Goal: Task Accomplishment & Management: Complete application form

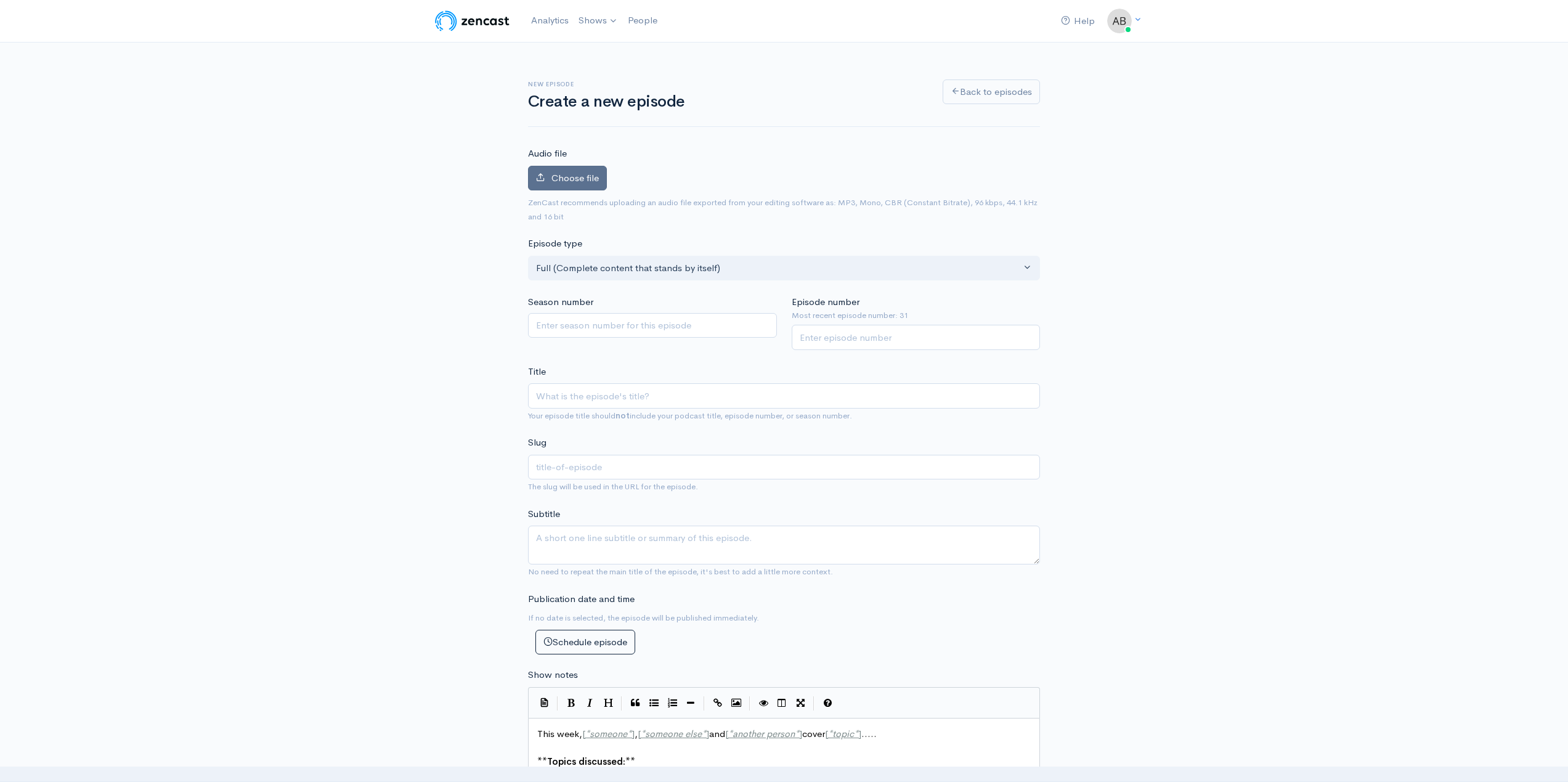
click at [591, 179] on span "Choose file" at bounding box center [575, 177] width 47 height 11
click at [0, 0] on input "Choose file" at bounding box center [0, 0] width 0 height 0
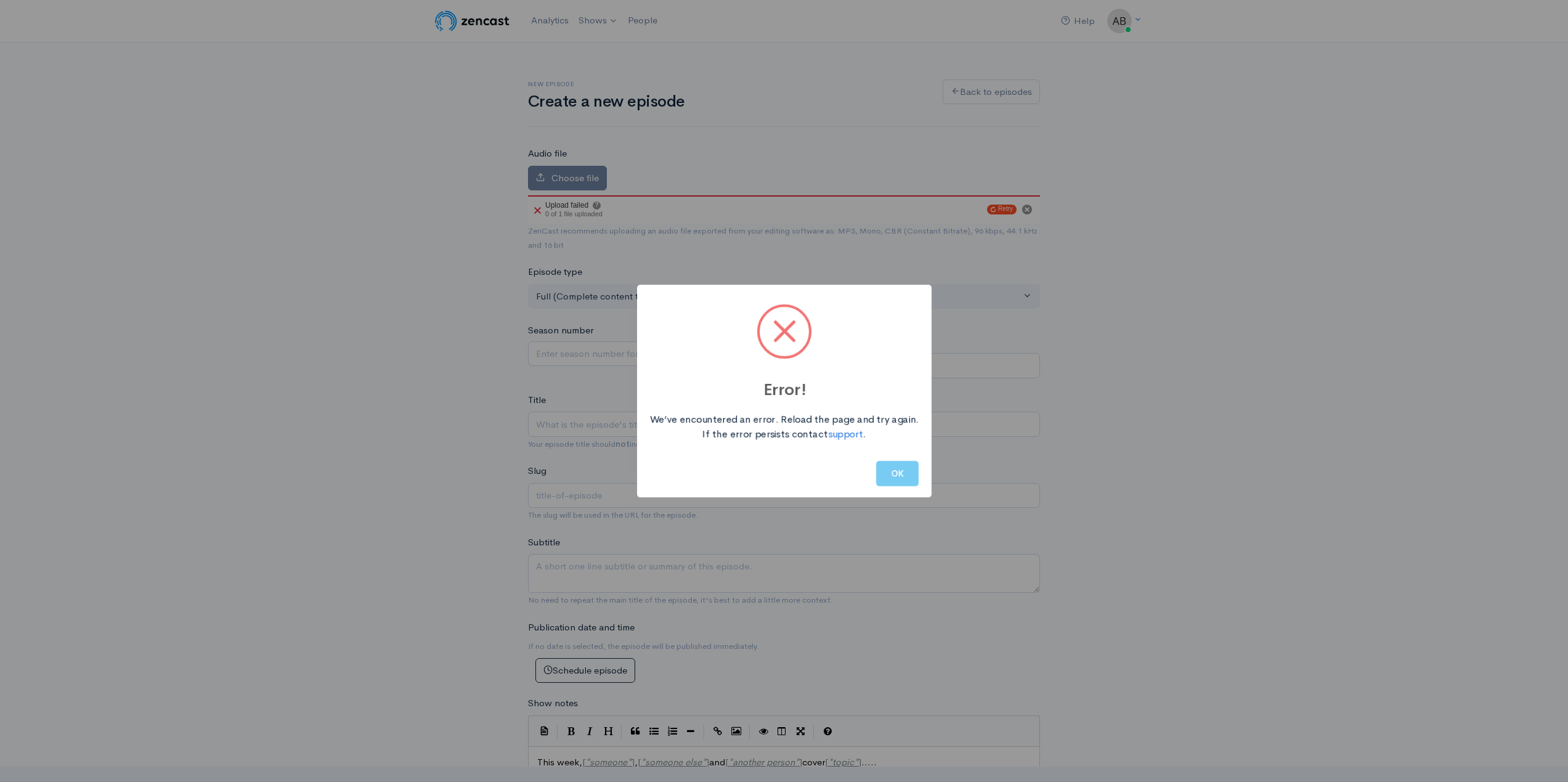
click at [914, 481] on button "OK" at bounding box center [897, 473] width 43 height 25
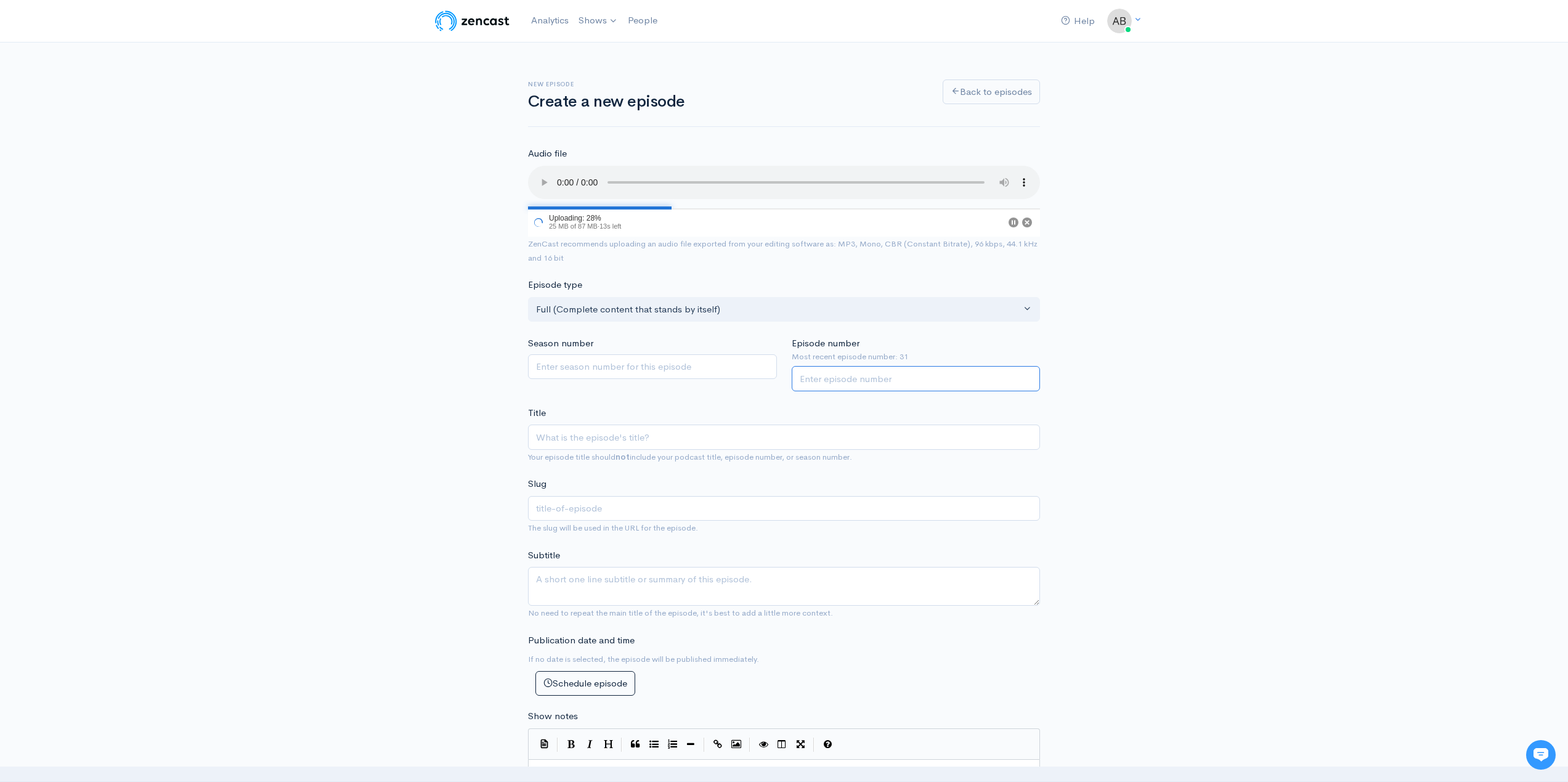
click at [948, 387] on input "Episode number" at bounding box center [916, 378] width 249 height 25
type input "32"
click at [905, 438] on input "Title" at bounding box center [784, 437] width 512 height 25
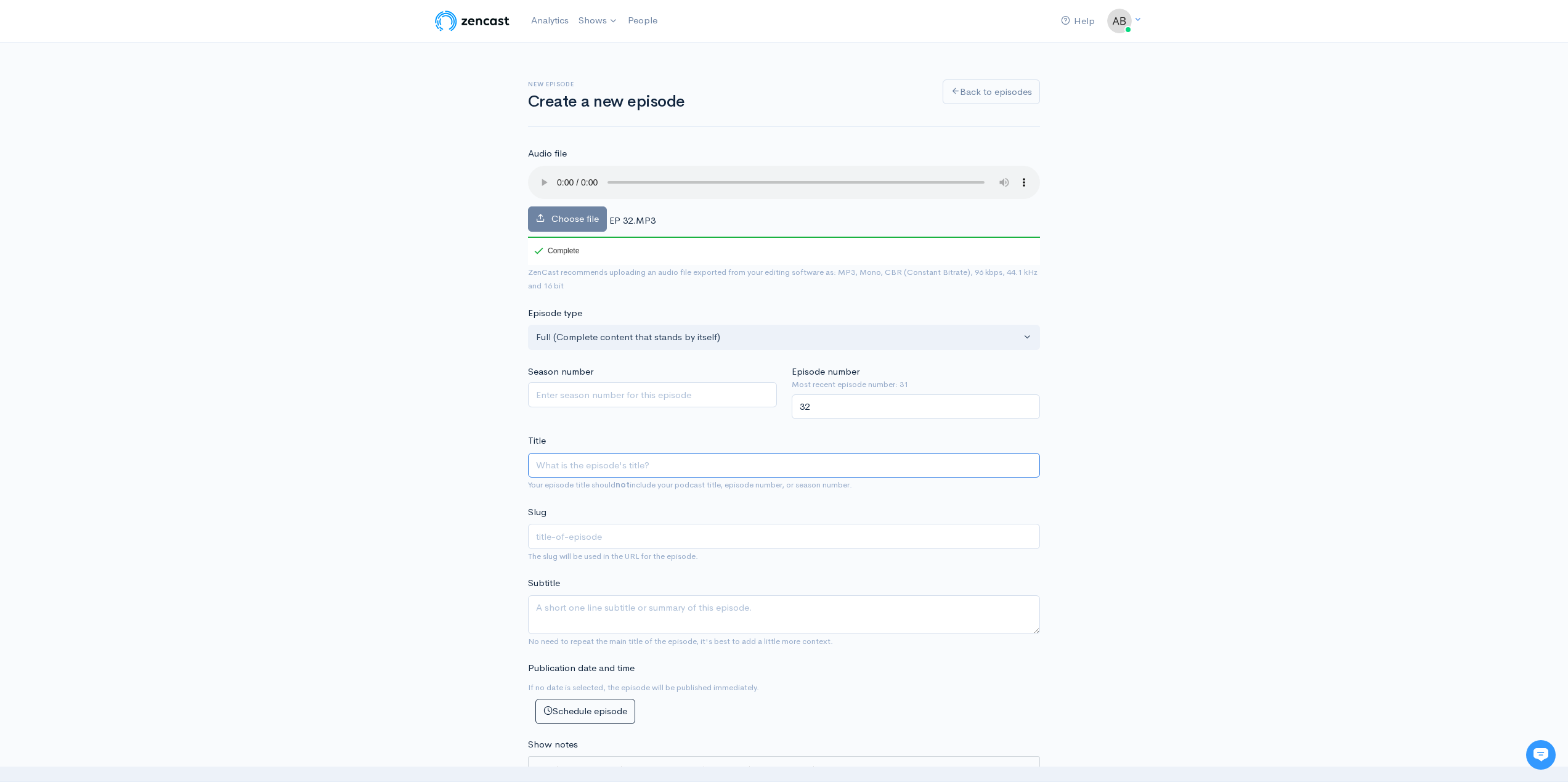
paste input "Autumnal Sensorium - The Trickster Part 1"
type input "Autumnal Sensorium - The Trickster Part 1"
type input "autumnal-sensorium-the-trickster-part-1"
click at [630, 467] on input "Autumnal Sensorium - The Trickster Part 1" at bounding box center [784, 465] width 512 height 25
type input "Autumnal SensoriumThe Trickster Part 1"
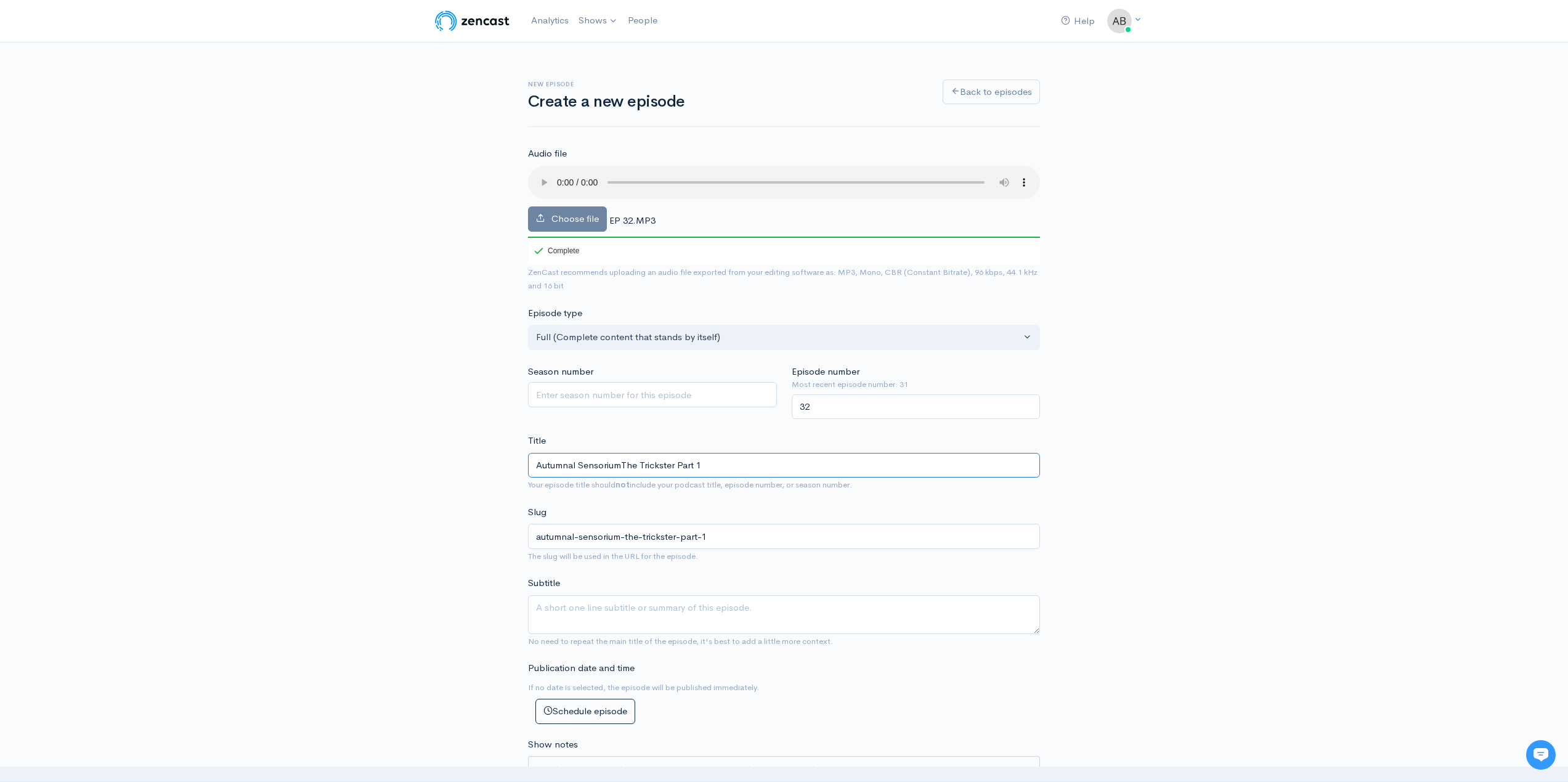
type input "autumnal-sensoriumthe-trickster-part-1"
type input "Autumnal Sensorium: The Trickster Part 1"
type input "autumnal-sensorium-the-trickster-part-1"
click at [679, 465] on input "Autumnal Sensorium: The Trickster Part 1" at bounding box center [784, 465] width 512 height 25
click at [681, 467] on input "Autumnal Sensorium: The Trickster Part 1" at bounding box center [784, 465] width 512 height 25
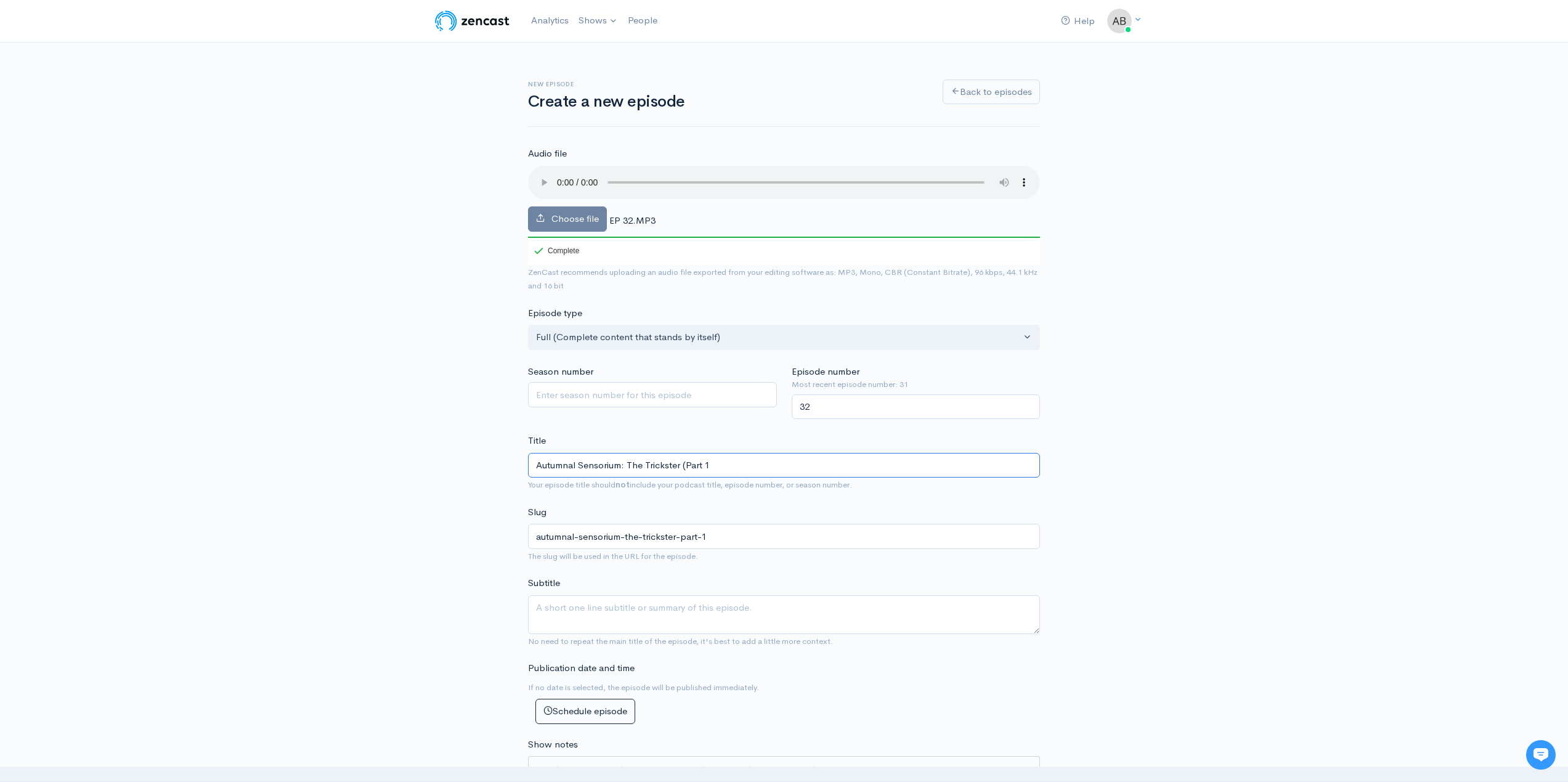
click at [713, 469] on input "Autumnal Sensorium: The Trickster (Part 1" at bounding box center [784, 465] width 512 height 25
type input "Autumnal Sensorium: The Trickster (Part 1)"
click at [677, 616] on textarea "Subtitle" at bounding box center [784, 614] width 512 height 39
paste textarea "In this episode, [PERSON_NAME] and [PERSON_NAME] [PERSON_NAME] unpack the pract…"
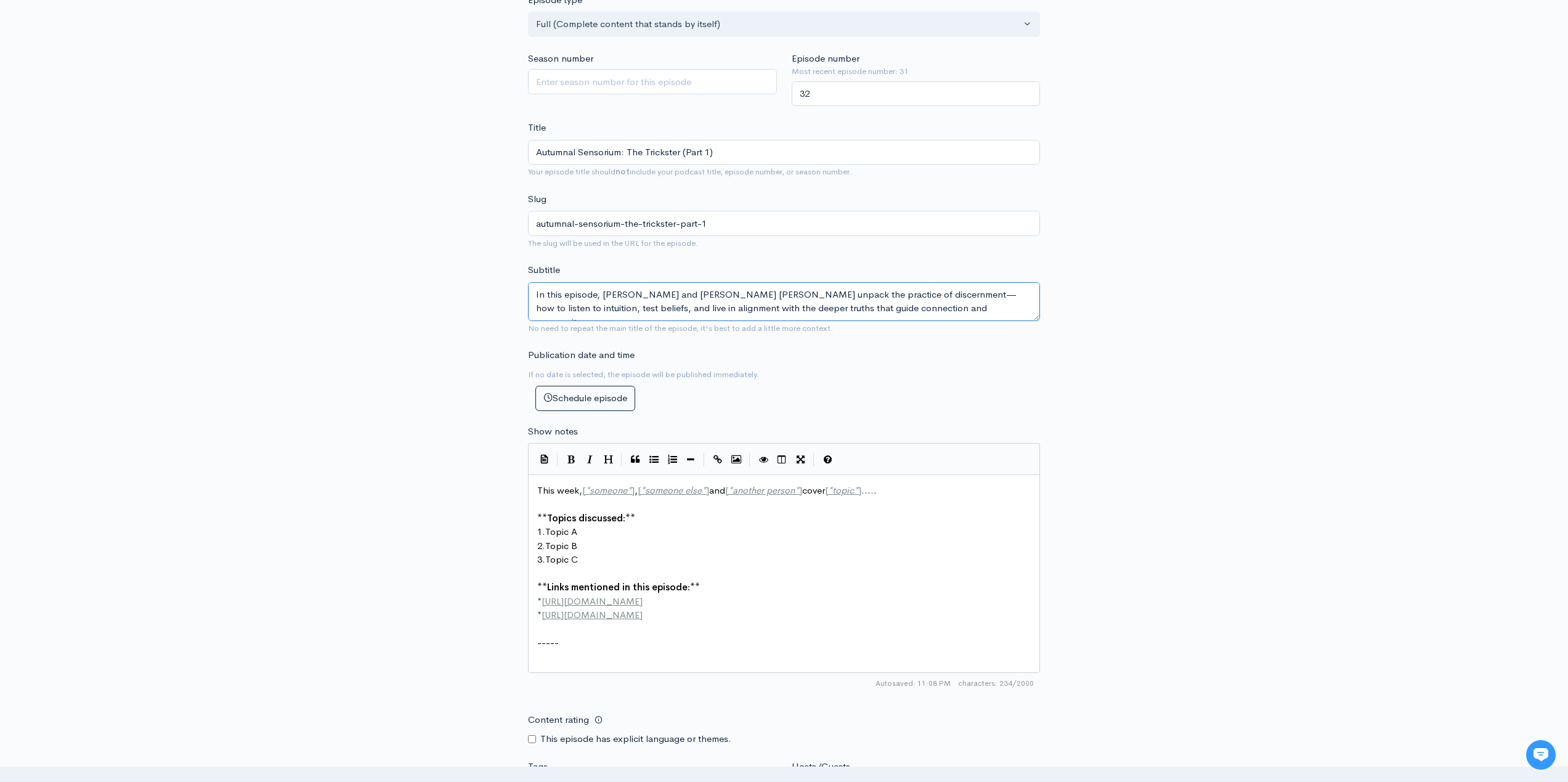
scroll to position [353, 0]
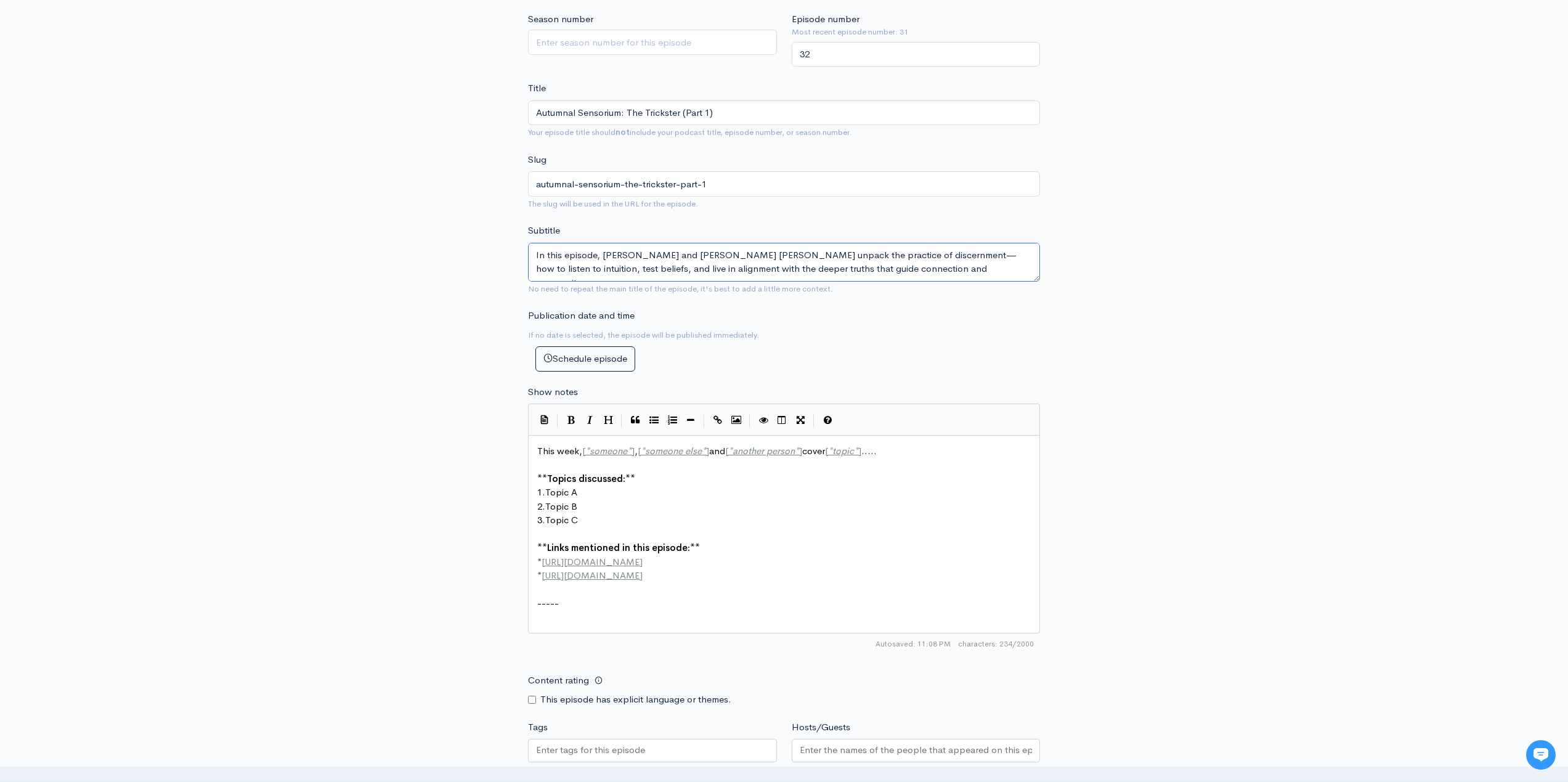
type textarea "In this episode, [PERSON_NAME] and [PERSON_NAME] [PERSON_NAME] unpack the pract…"
click at [544, 448] on span "This week, [ * someone * ] , [ * someone else * ] and [ * another person * ] co…" at bounding box center [707, 451] width 340 height 11
type textarea "This week, [*someone*], [*someone else*] and [*another person*] cover [*topic*]…"
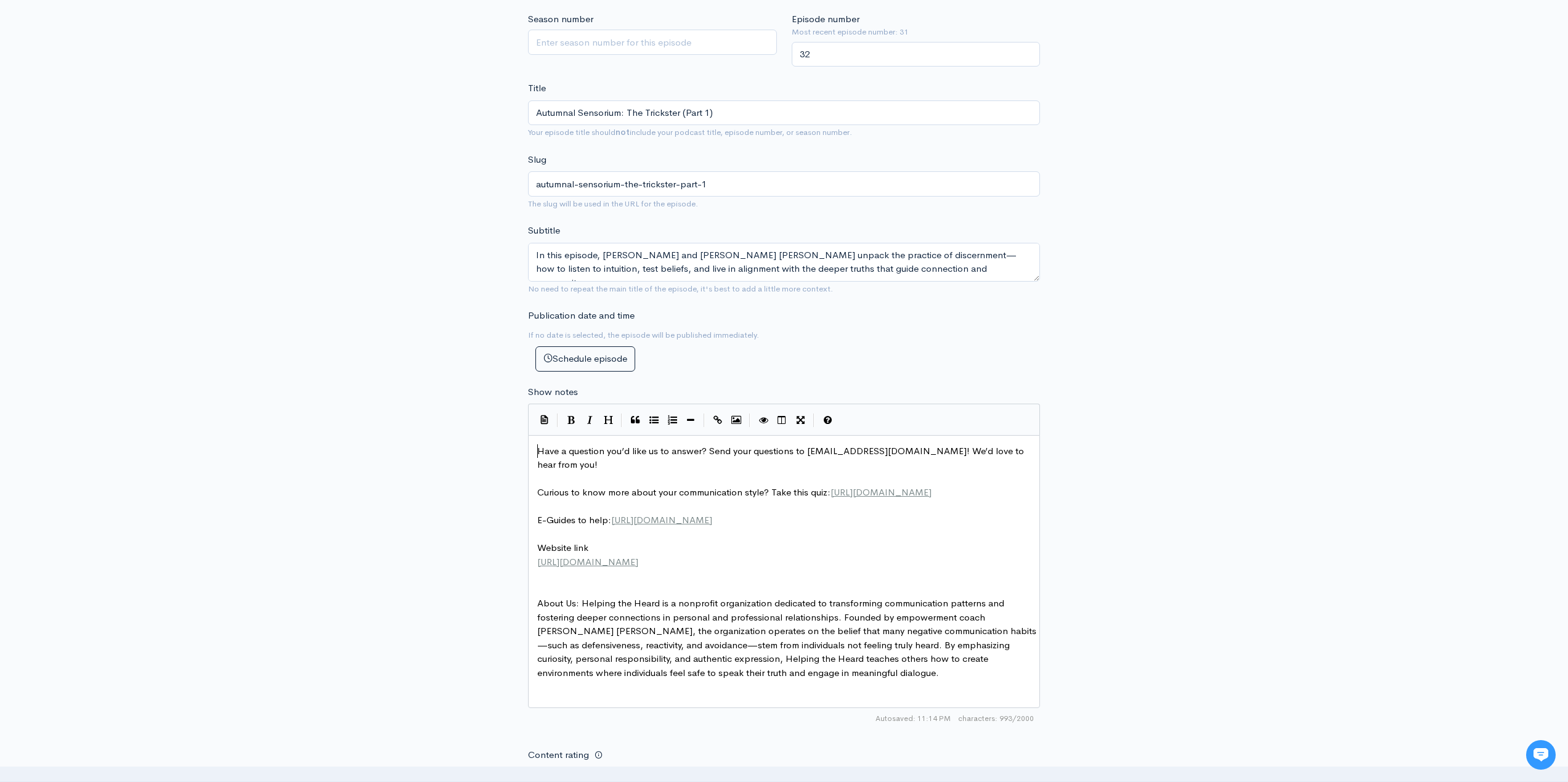
click at [539, 448] on span "Have a question you’d like us to answer? Send your questions to [EMAIL_ADDRESS]…" at bounding box center [782, 458] width 489 height 26
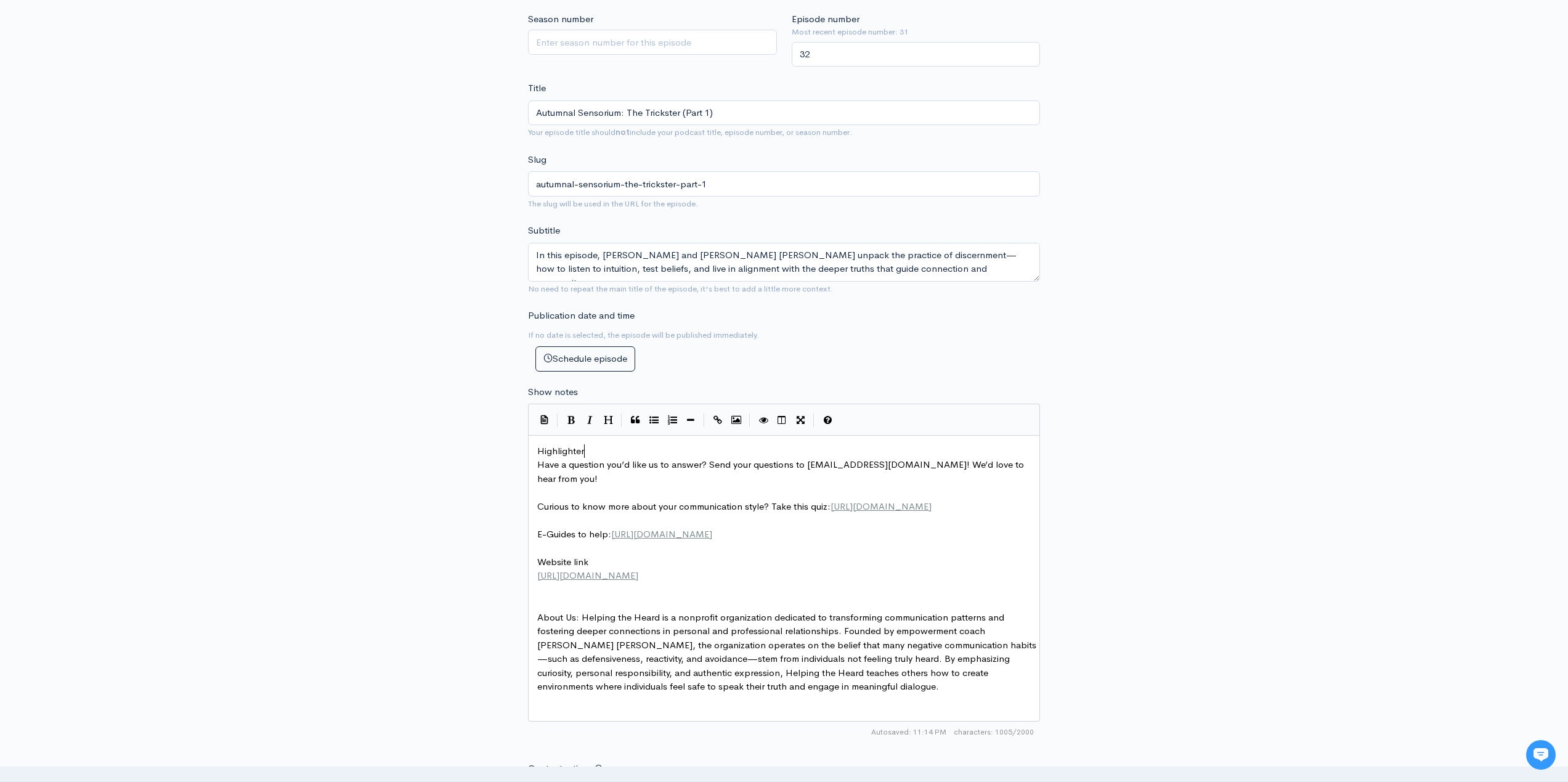
type textarea "Highlighter"
type textarea "d Topics"
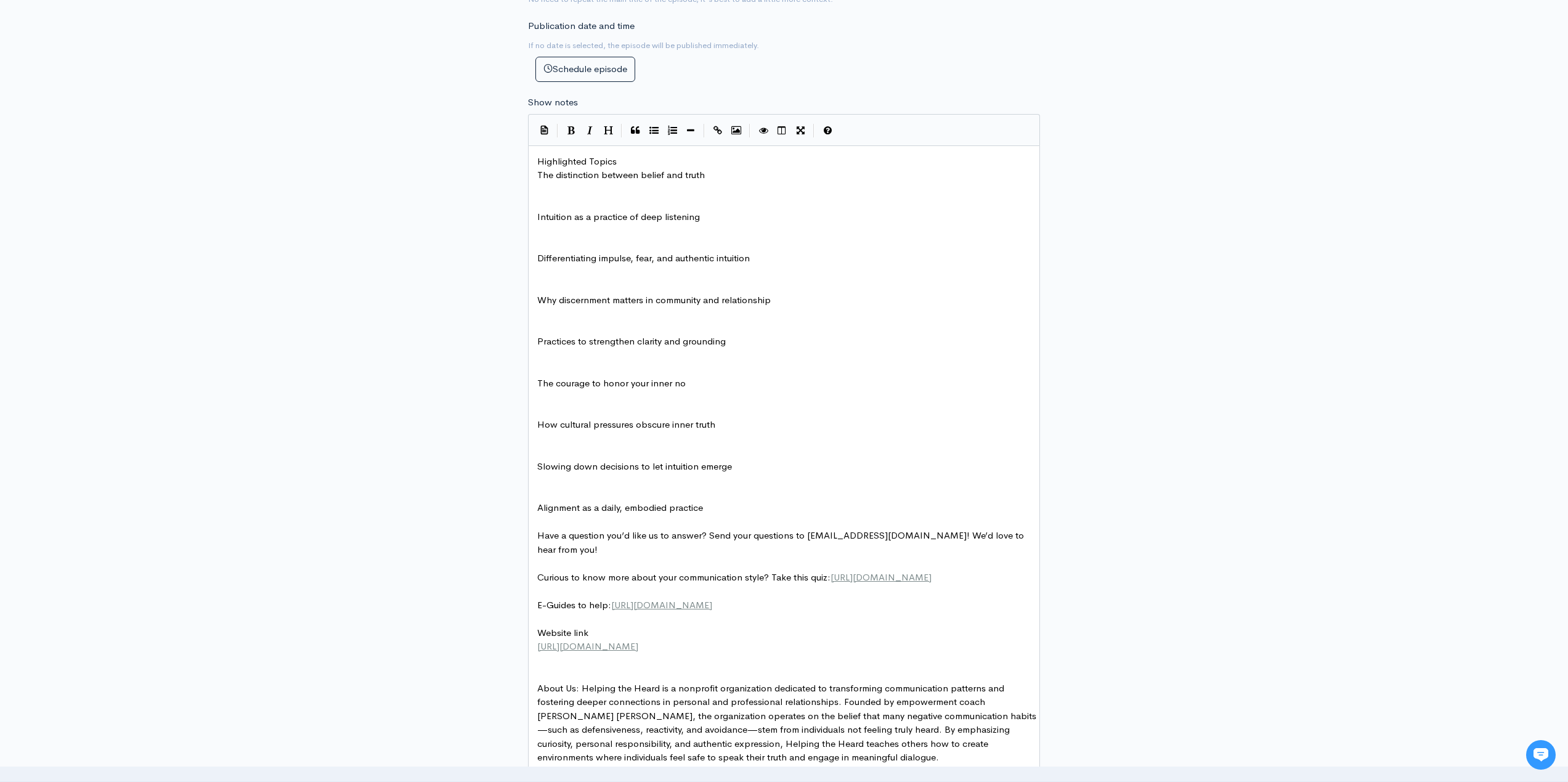
scroll to position [641, 0]
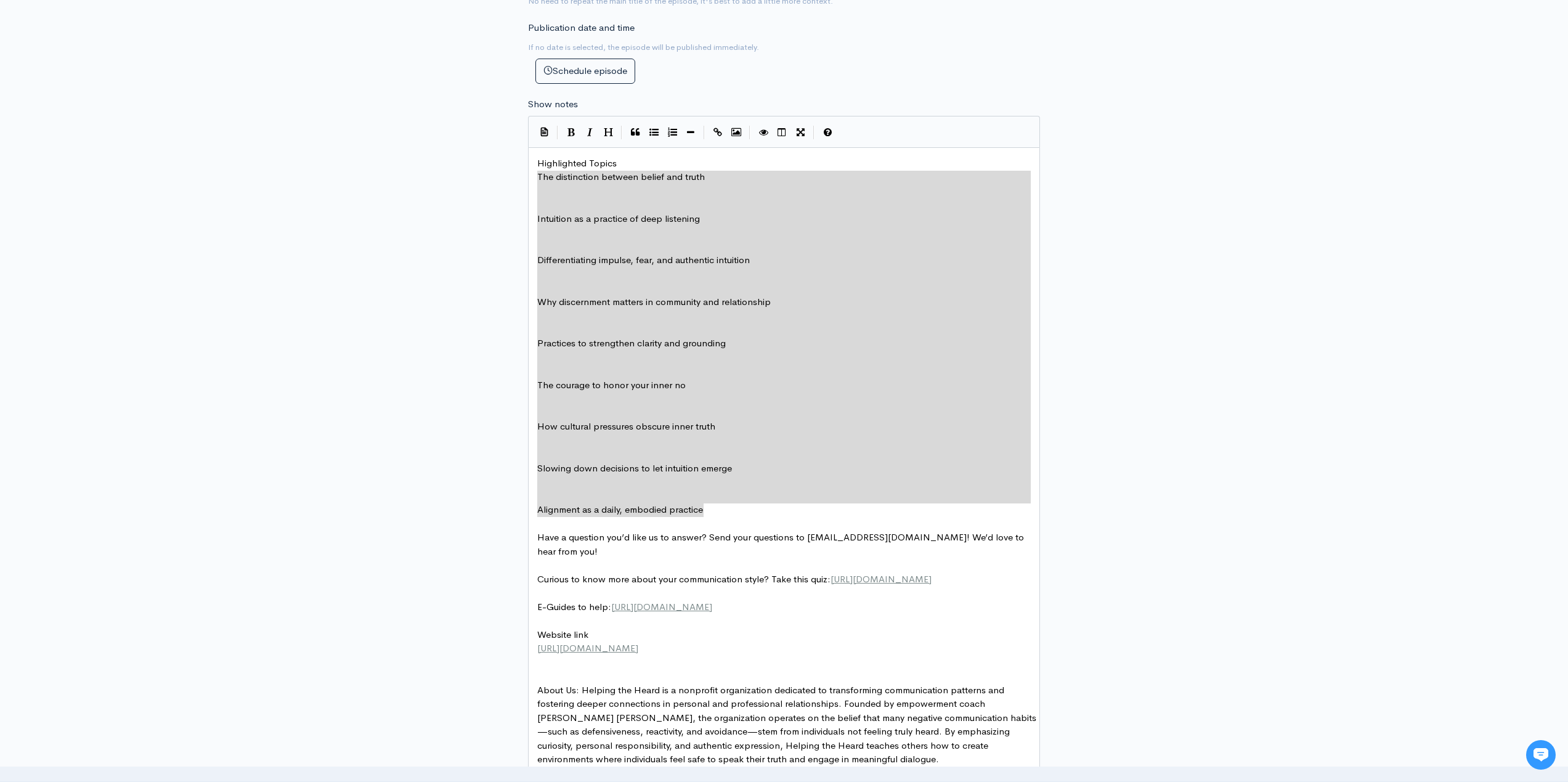
drag, startPoint x: 704, startPoint y: 506, endPoint x: 530, endPoint y: 177, distance: 372.2
click at [653, 129] on icon "Generic List" at bounding box center [654, 132] width 9 height 9
type textarea "* * * Intuition as a practice of deep listening * * * Differentiating impulse, …"
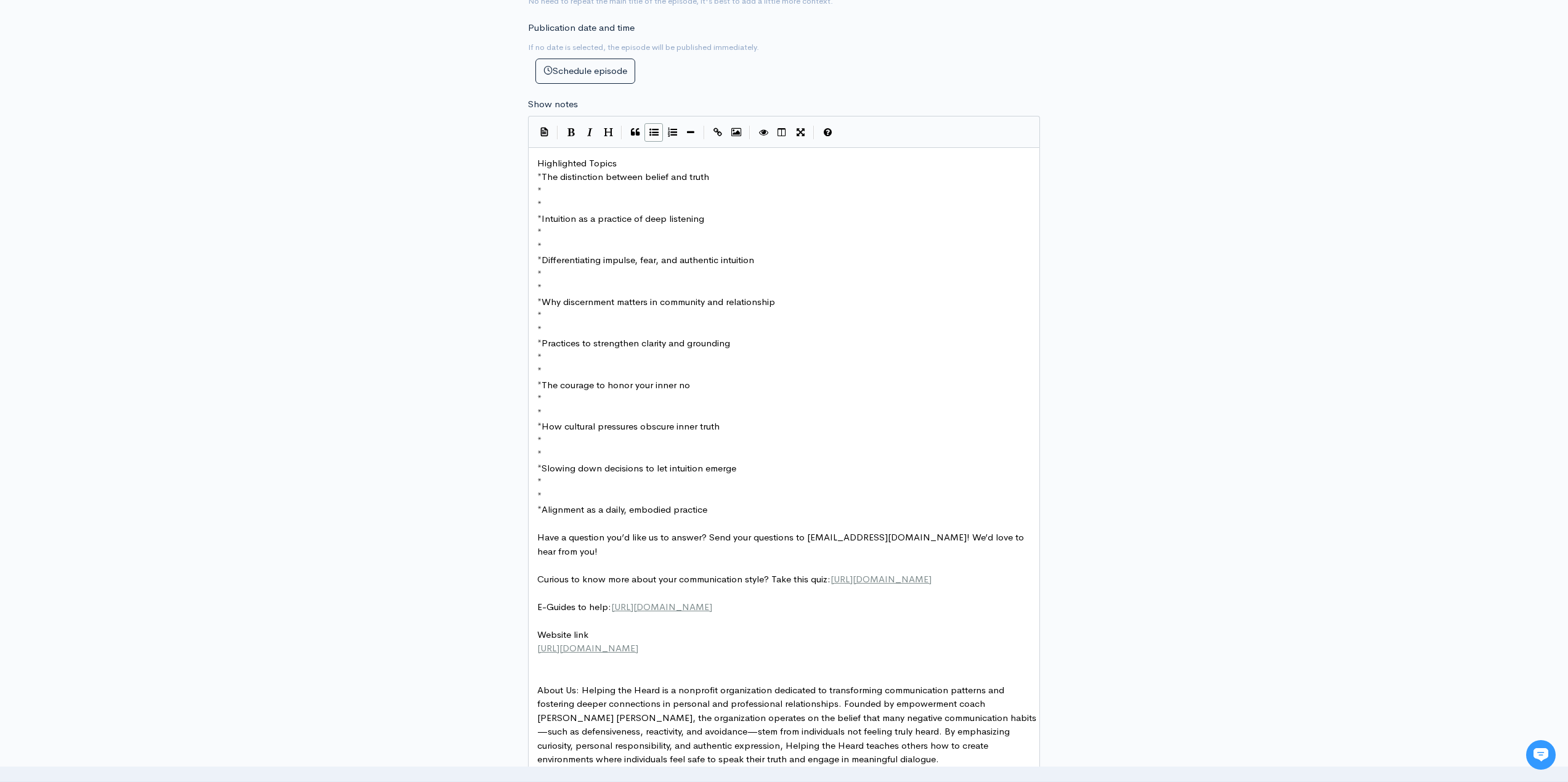
type textarea "* *"
drag, startPoint x: 552, startPoint y: 205, endPoint x: 536, endPoint y: 185, distance: 25.6
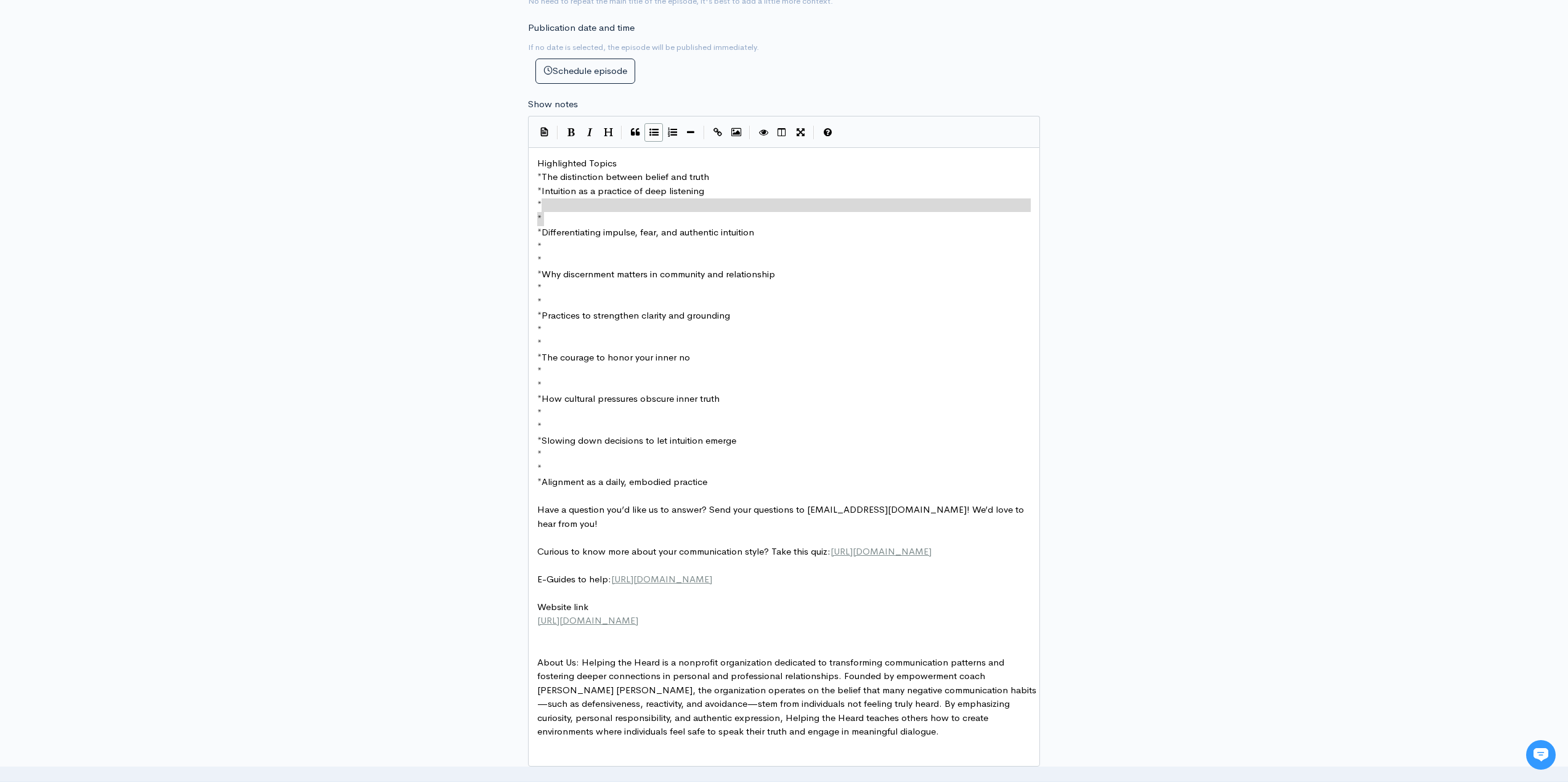
type textarea "* *"
drag, startPoint x: 562, startPoint y: 217, endPoint x: 539, endPoint y: 204, distance: 26.4
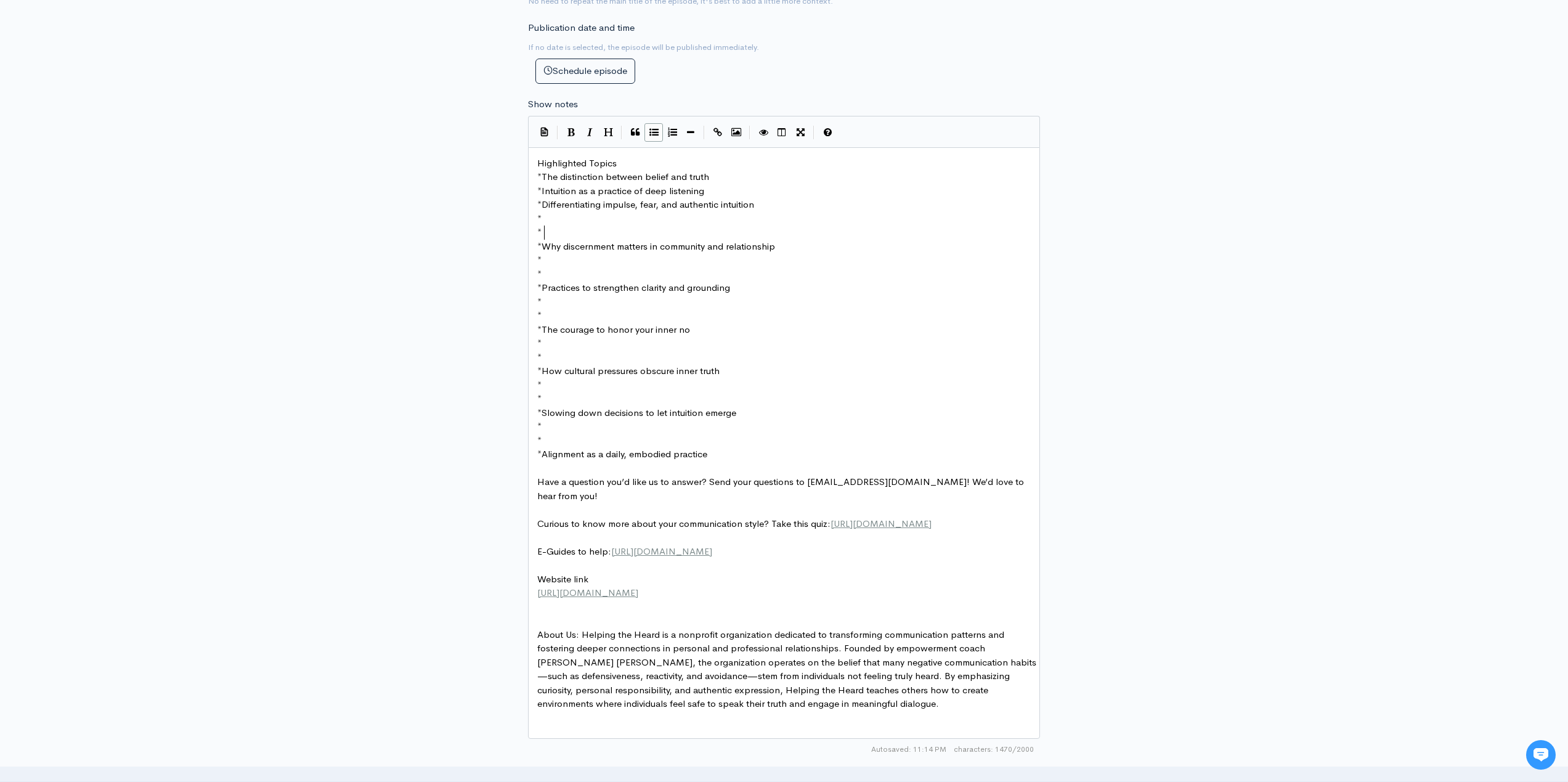
type textarea "* *"
drag, startPoint x: 559, startPoint y: 233, endPoint x: 531, endPoint y: 218, distance: 31.8
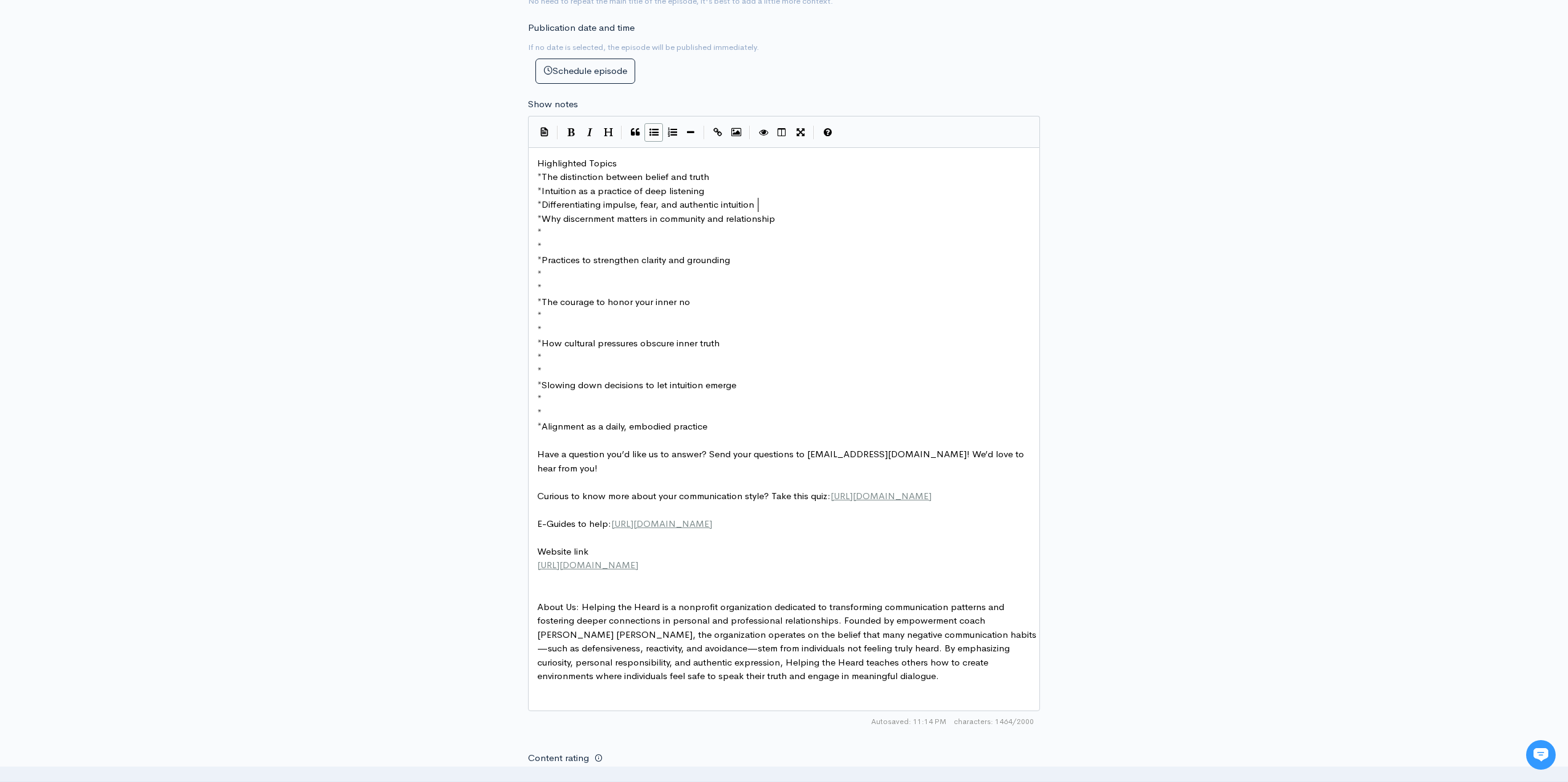
type textarea "* *"
drag, startPoint x: 536, startPoint y: 237, endPoint x: 527, endPoint y: 230, distance: 11.4
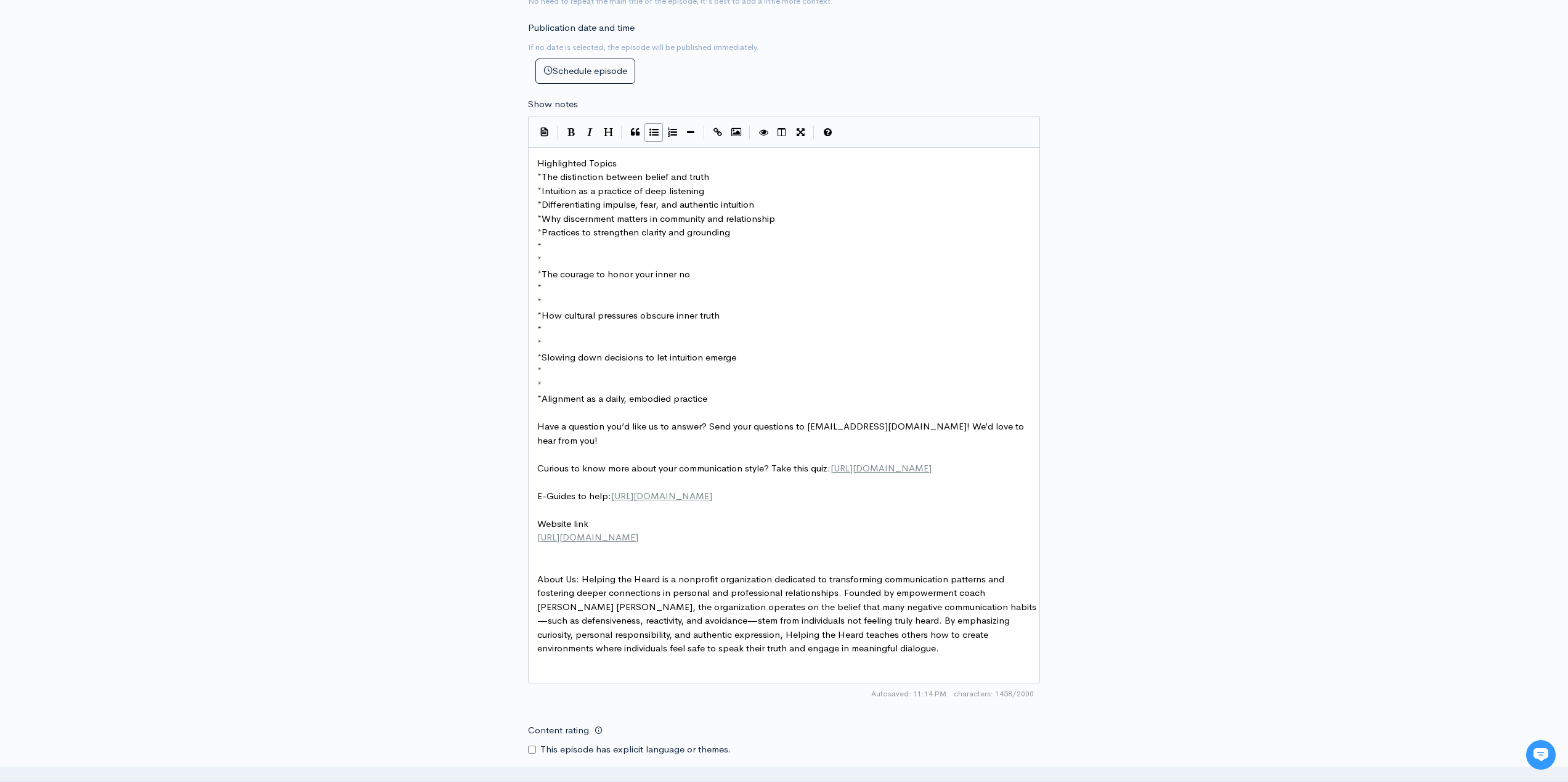
type textarea "* *"
drag, startPoint x: 562, startPoint y: 259, endPoint x: 520, endPoint y: 239, distance: 46.5
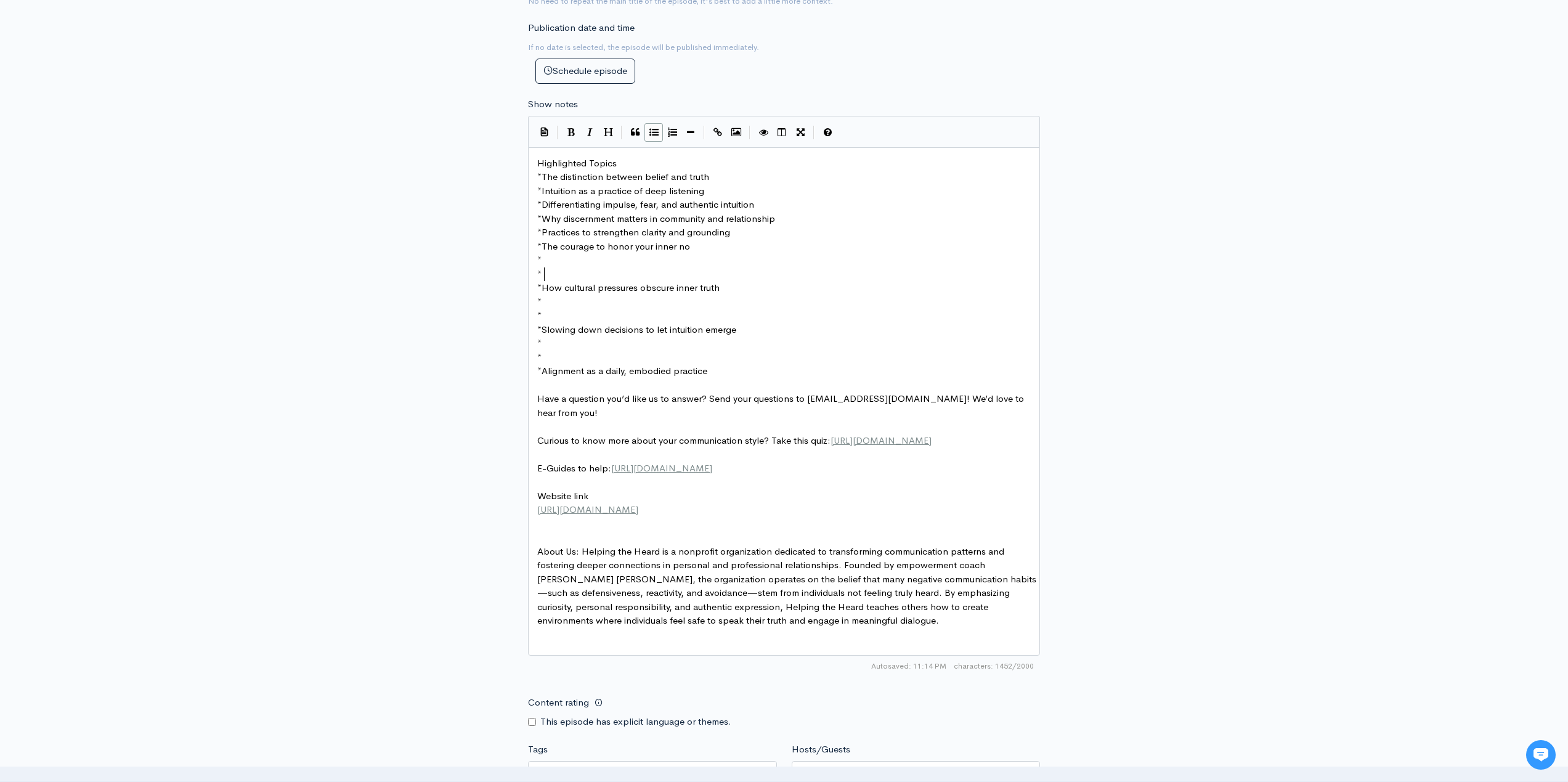
type textarea "* *"
drag, startPoint x: 560, startPoint y: 271, endPoint x: 515, endPoint y: 258, distance: 46.8
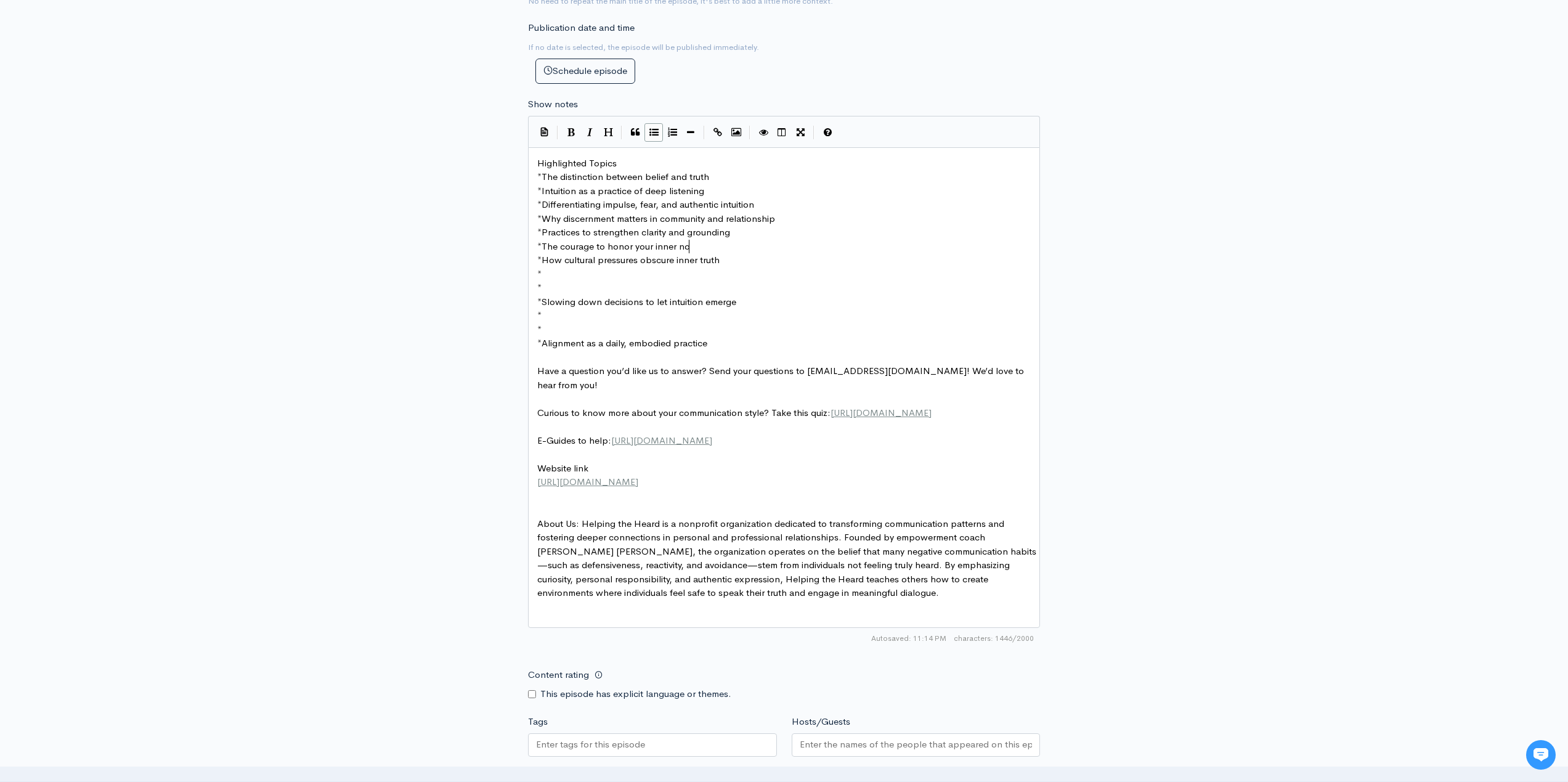
type textarea "* *"
drag, startPoint x: 555, startPoint y: 285, endPoint x: 526, endPoint y: 272, distance: 31.8
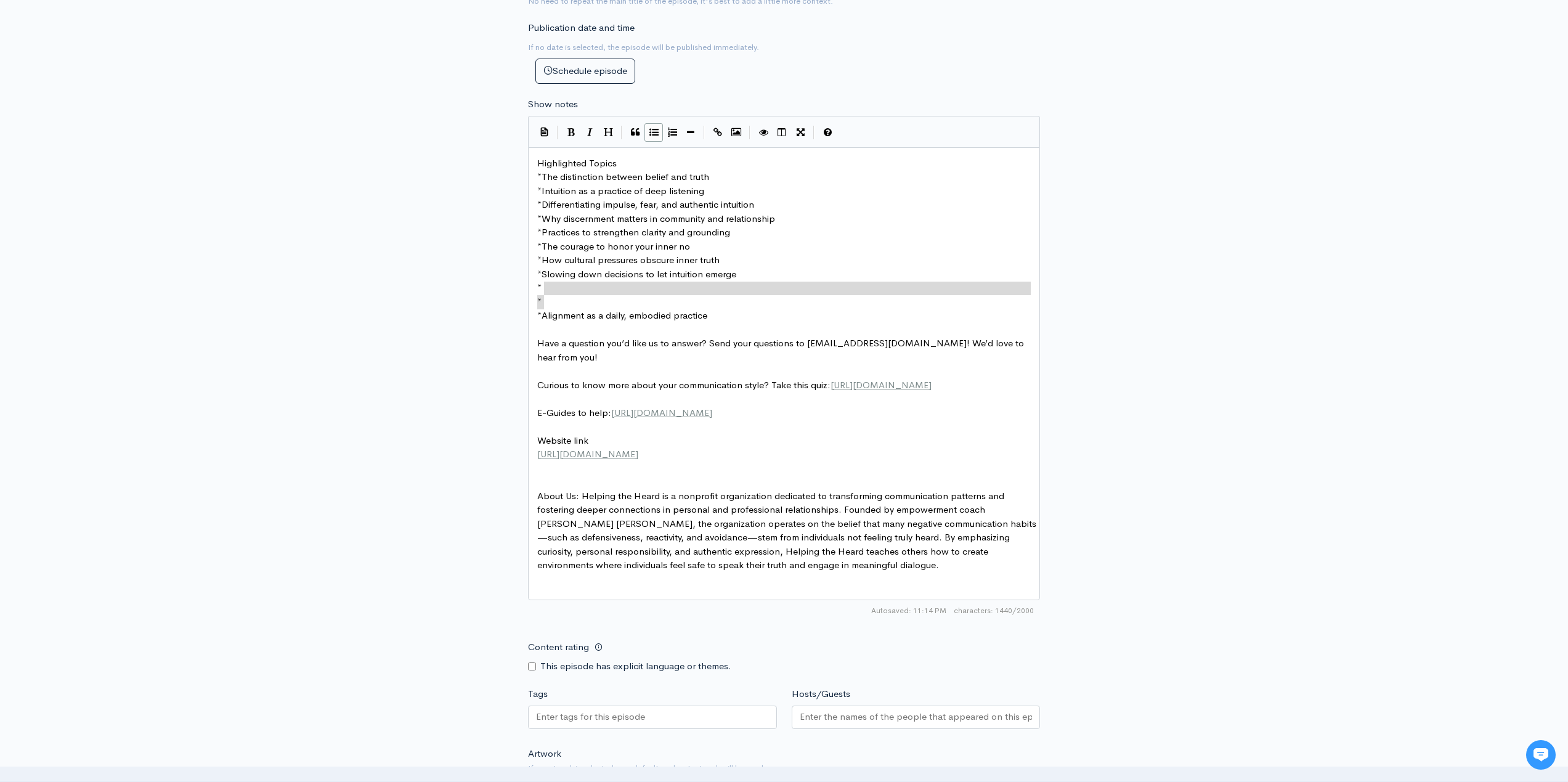
type textarea "* *"
drag, startPoint x: 558, startPoint y: 295, endPoint x: 521, endPoint y: 284, distance: 38.6
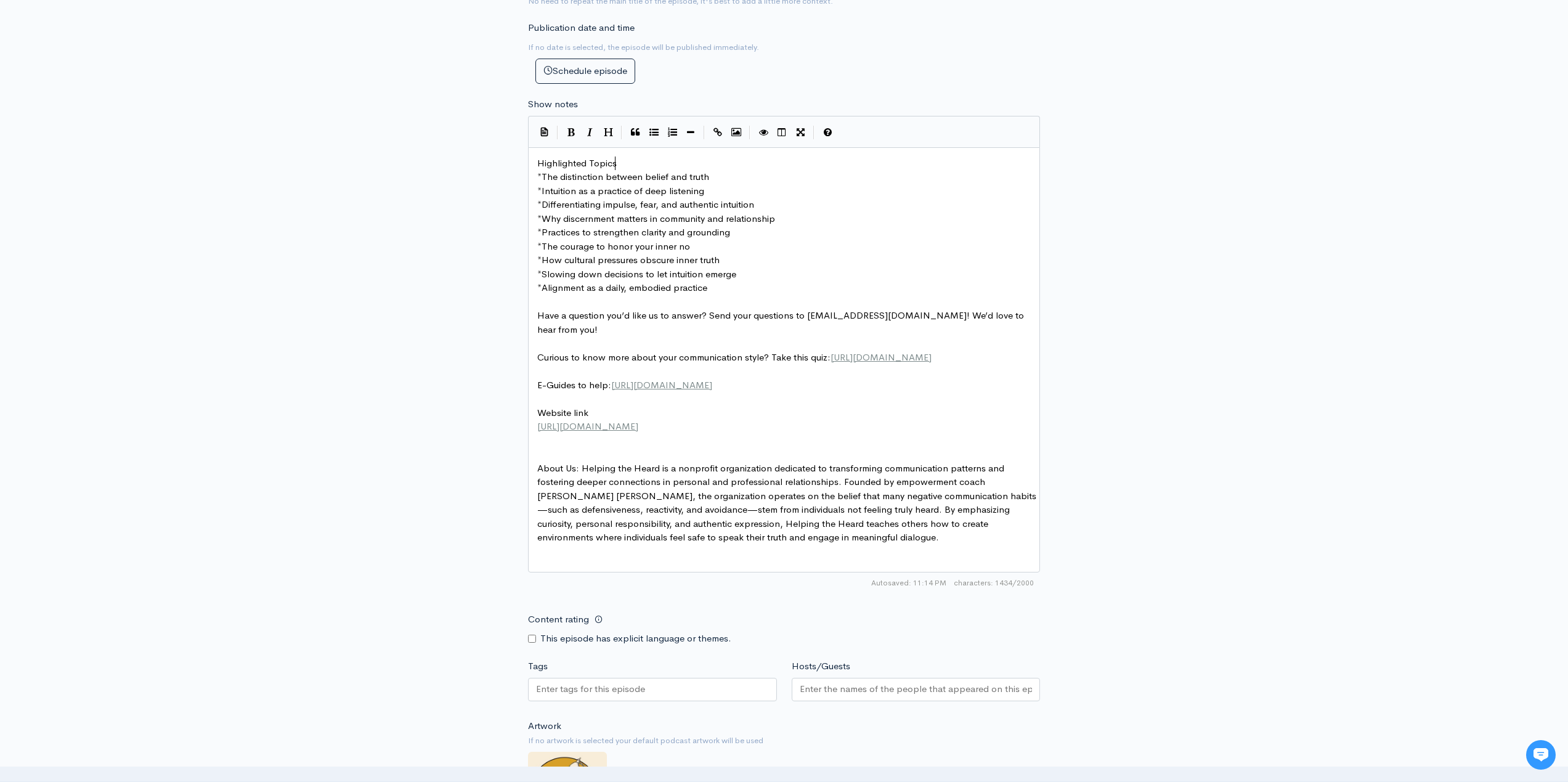
type textarea "Highlighted Topics"
drag, startPoint x: 632, startPoint y: 158, endPoint x: 591, endPoint y: 131, distance: 49.1
click at [612, 126] on button "Heading" at bounding box center [608, 132] width 18 height 18
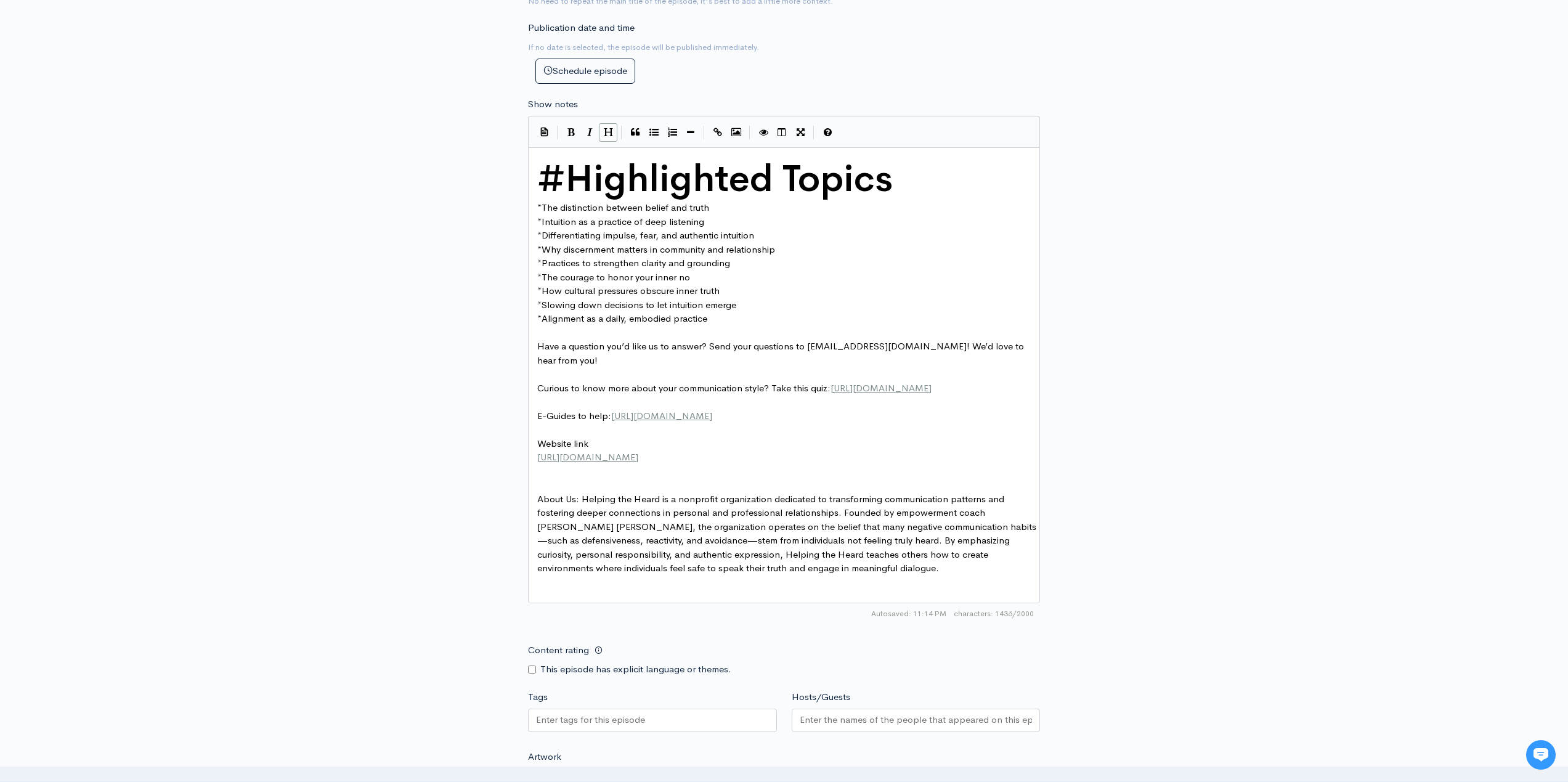
click at [612, 126] on button "Heading" at bounding box center [608, 132] width 18 height 18
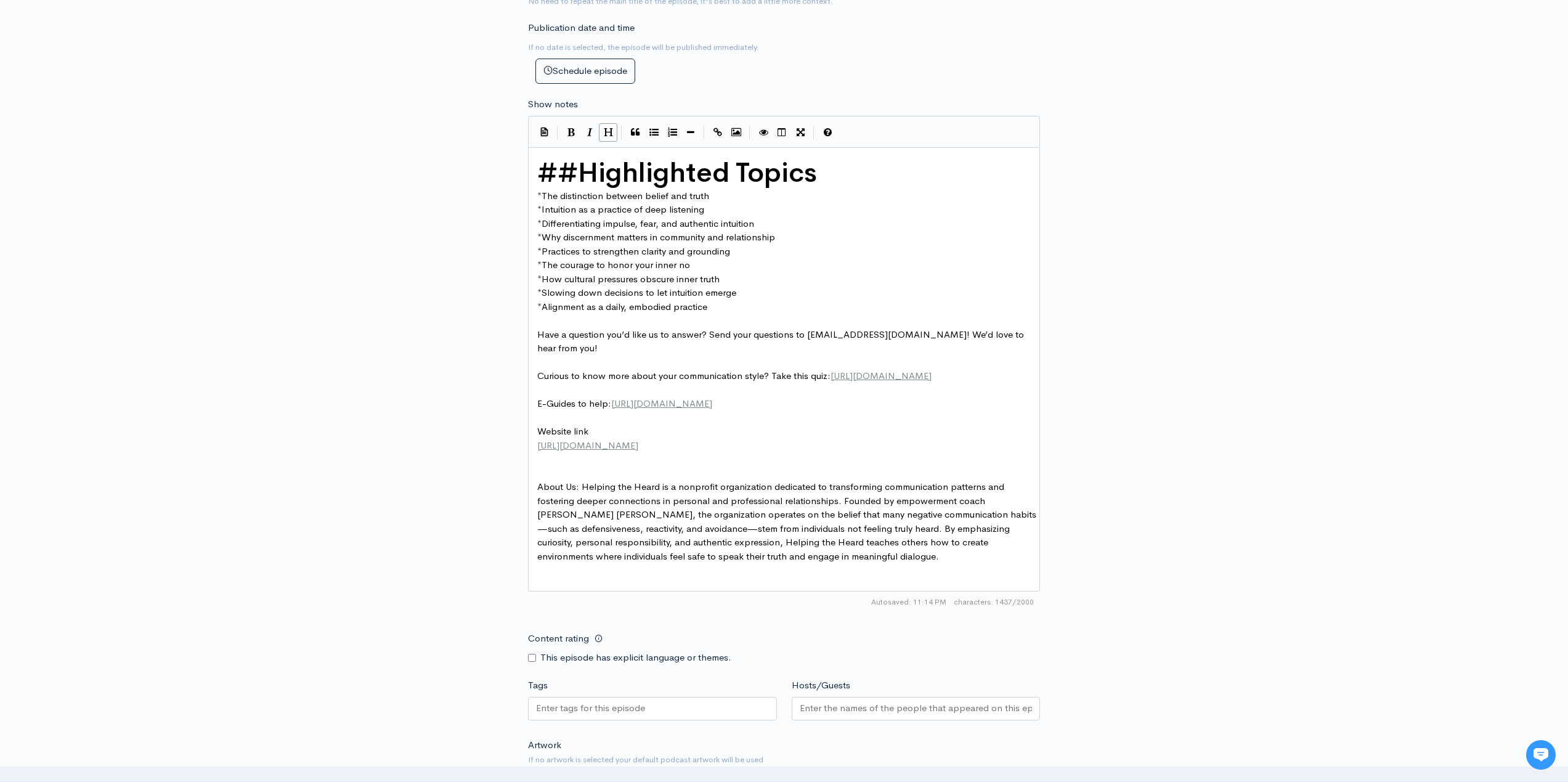
click at [606, 128] on icon "Heading" at bounding box center [609, 132] width 9 height 9
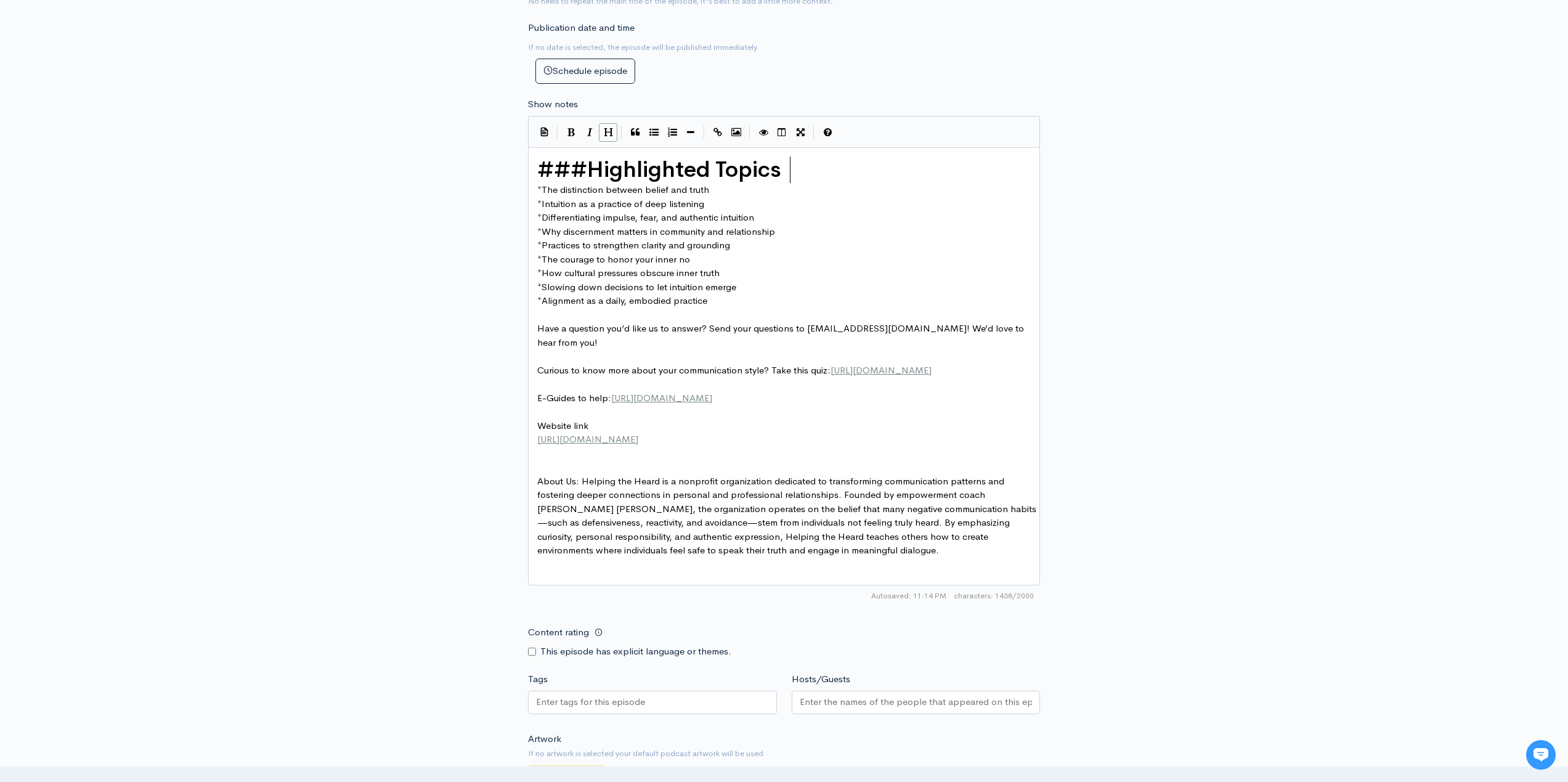
click at [606, 128] on icon "Heading" at bounding box center [609, 132] width 9 height 9
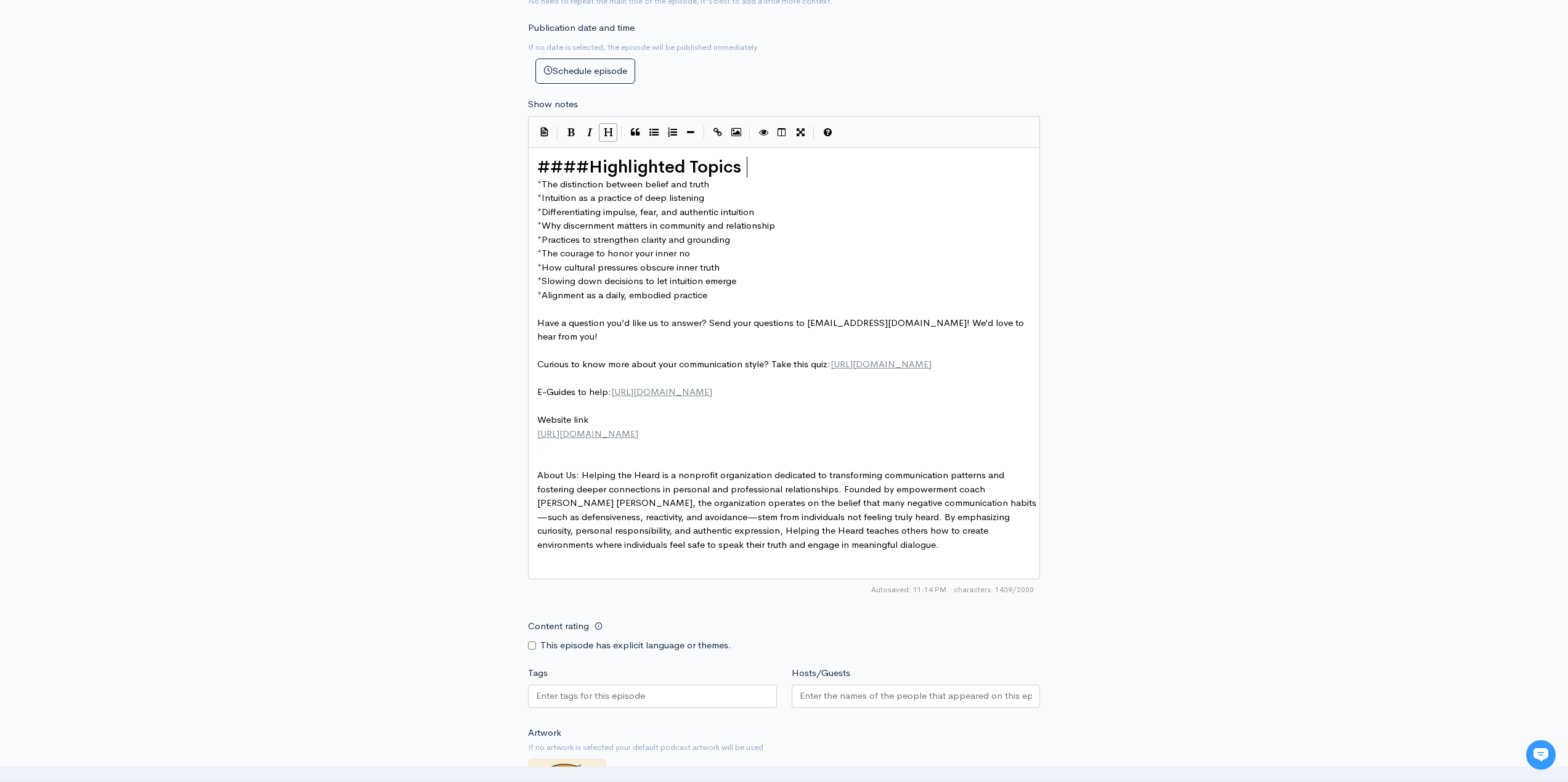
click at [606, 128] on icon "Heading" at bounding box center [609, 132] width 9 height 9
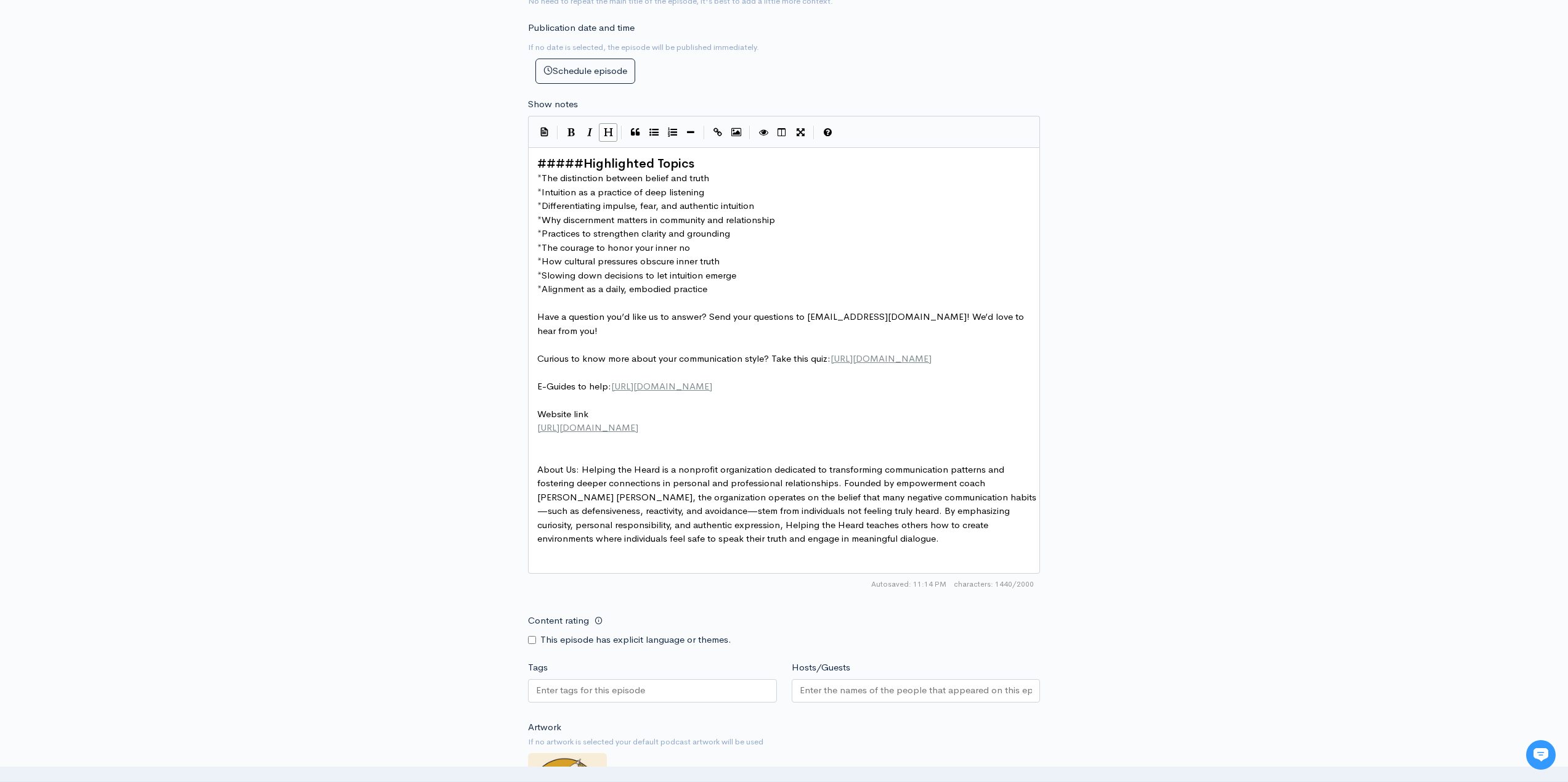
click at [606, 132] on icon "Heading" at bounding box center [609, 132] width 9 height 9
type textarea "###### Highlighted Topics"
drag, startPoint x: 658, startPoint y: 164, endPoint x: 492, endPoint y: 166, distance: 166.0
type textarea "Highlighted"
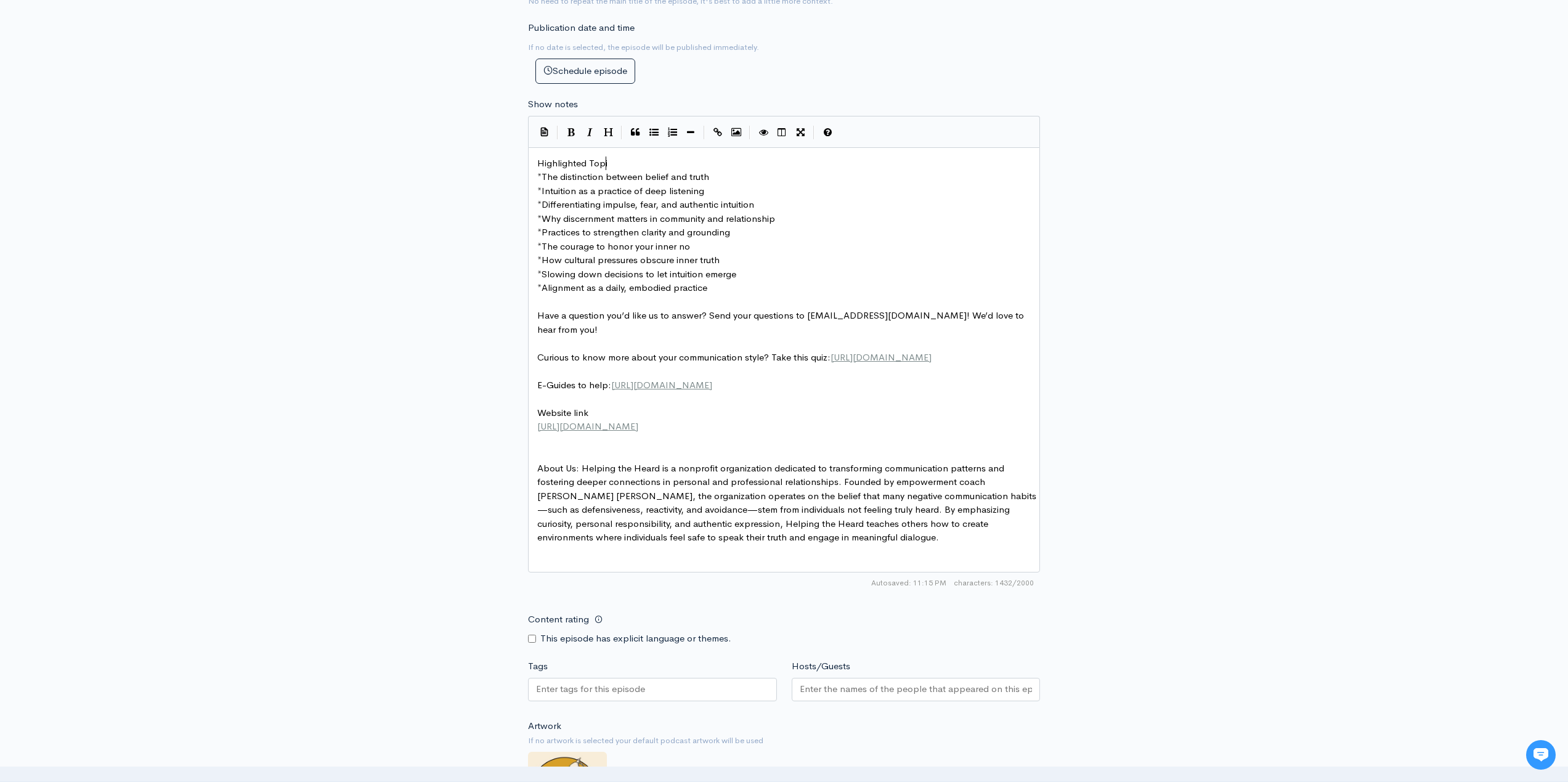
type textarea "Topics"
drag, startPoint x: 624, startPoint y: 166, endPoint x: 524, endPoint y: 144, distance: 102.4
type textarea "Highlighted Topics"
click at [574, 131] on icon "Bold" at bounding box center [571, 132] width 8 height 9
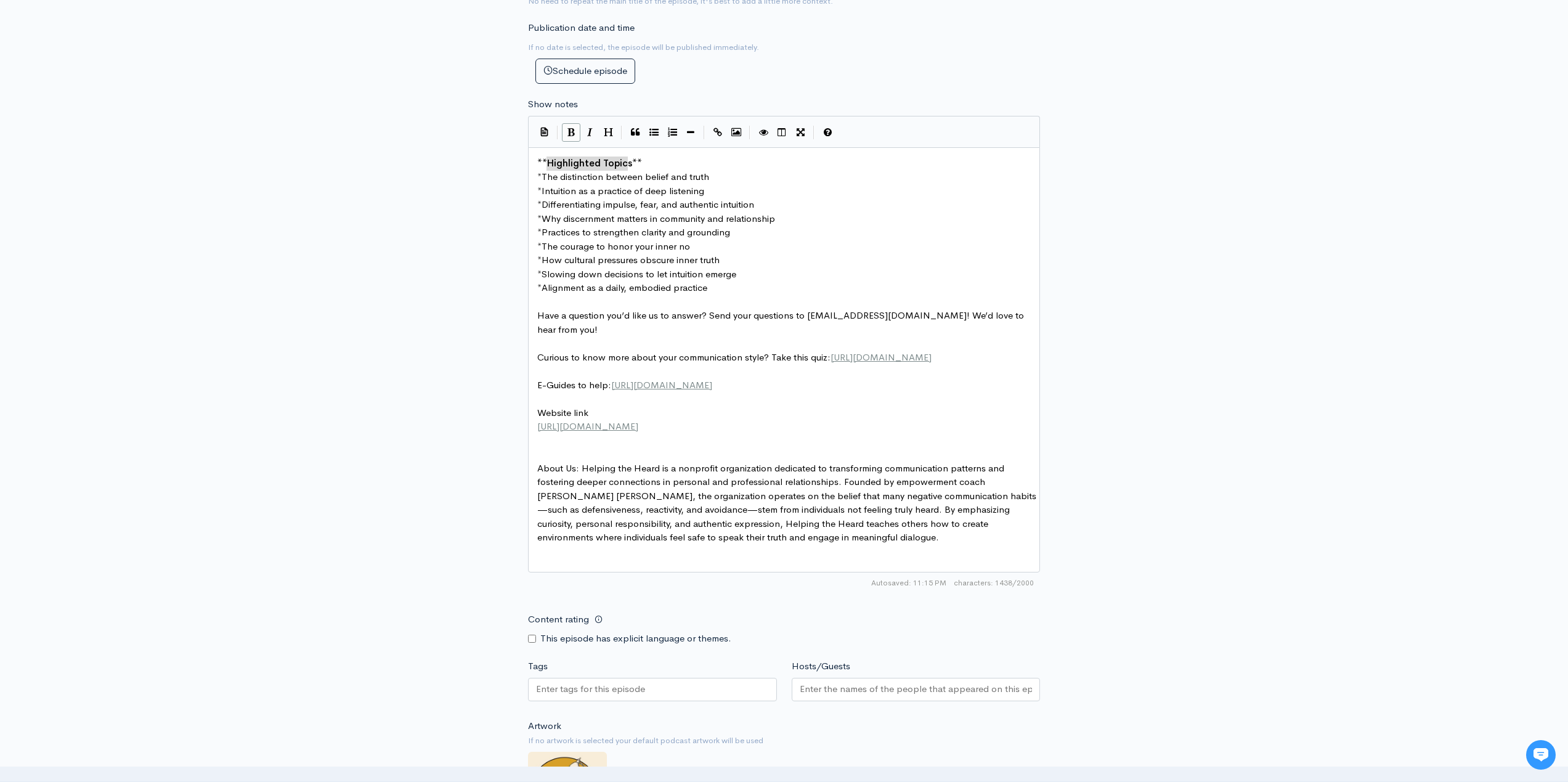
click at [665, 194] on span "Intuition as a practice of deep listening" at bounding box center [623, 190] width 163 height 11
click at [541, 311] on span "Have a question you’d like us to answer? Send your questions to [EMAIL_ADDRESS]…" at bounding box center [782, 322] width 489 height 26
click at [545, 300] on pre "​" at bounding box center [789, 302] width 507 height 14
click at [690, 128] on icon "Insert Horizontal Line" at bounding box center [691, 132] width 8 height 9
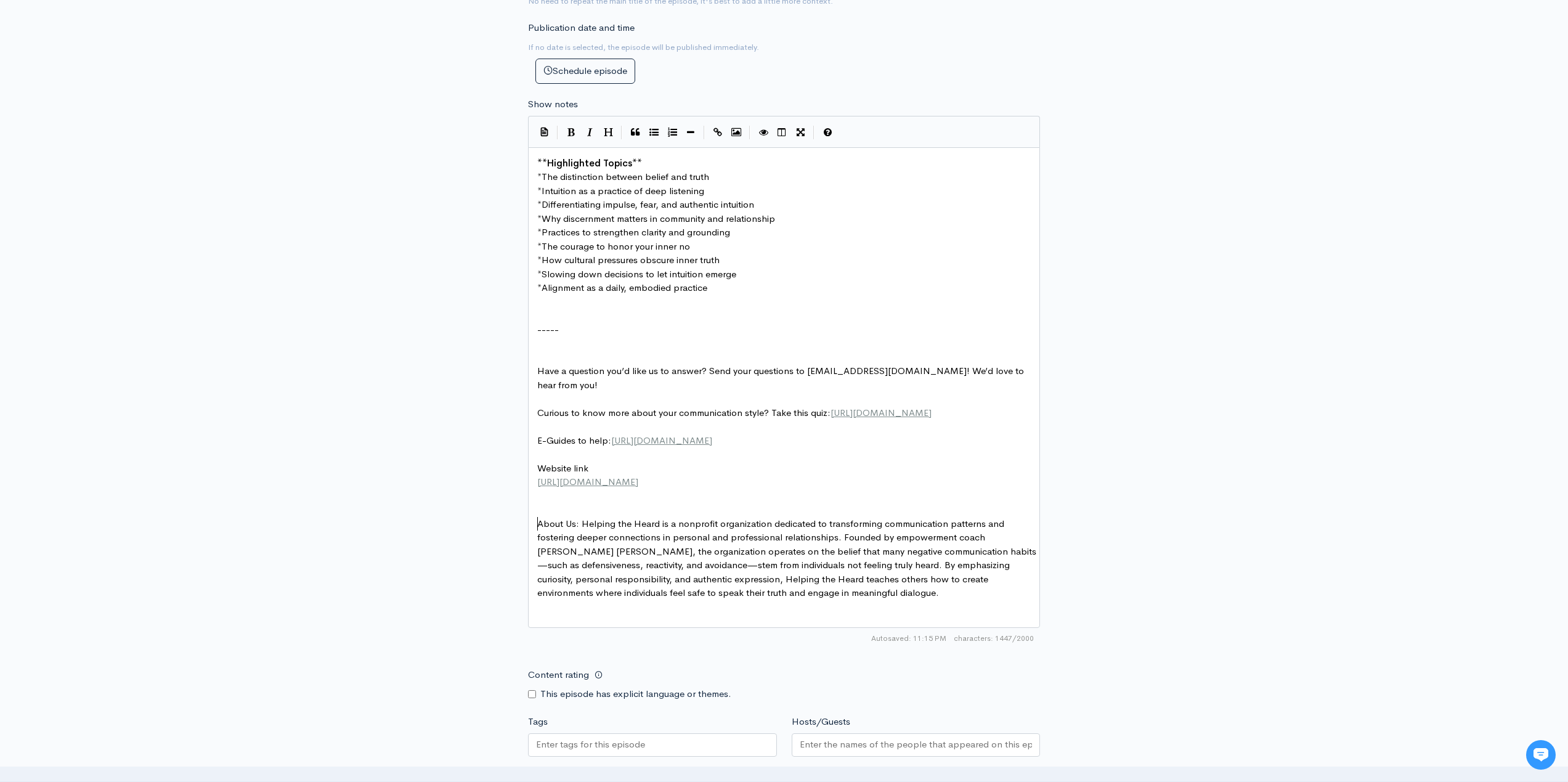
click at [552, 517] on pre "​" at bounding box center [789, 510] width 507 height 14
click at [695, 126] on button "Insert Horizontal Line" at bounding box center [691, 132] width 18 height 18
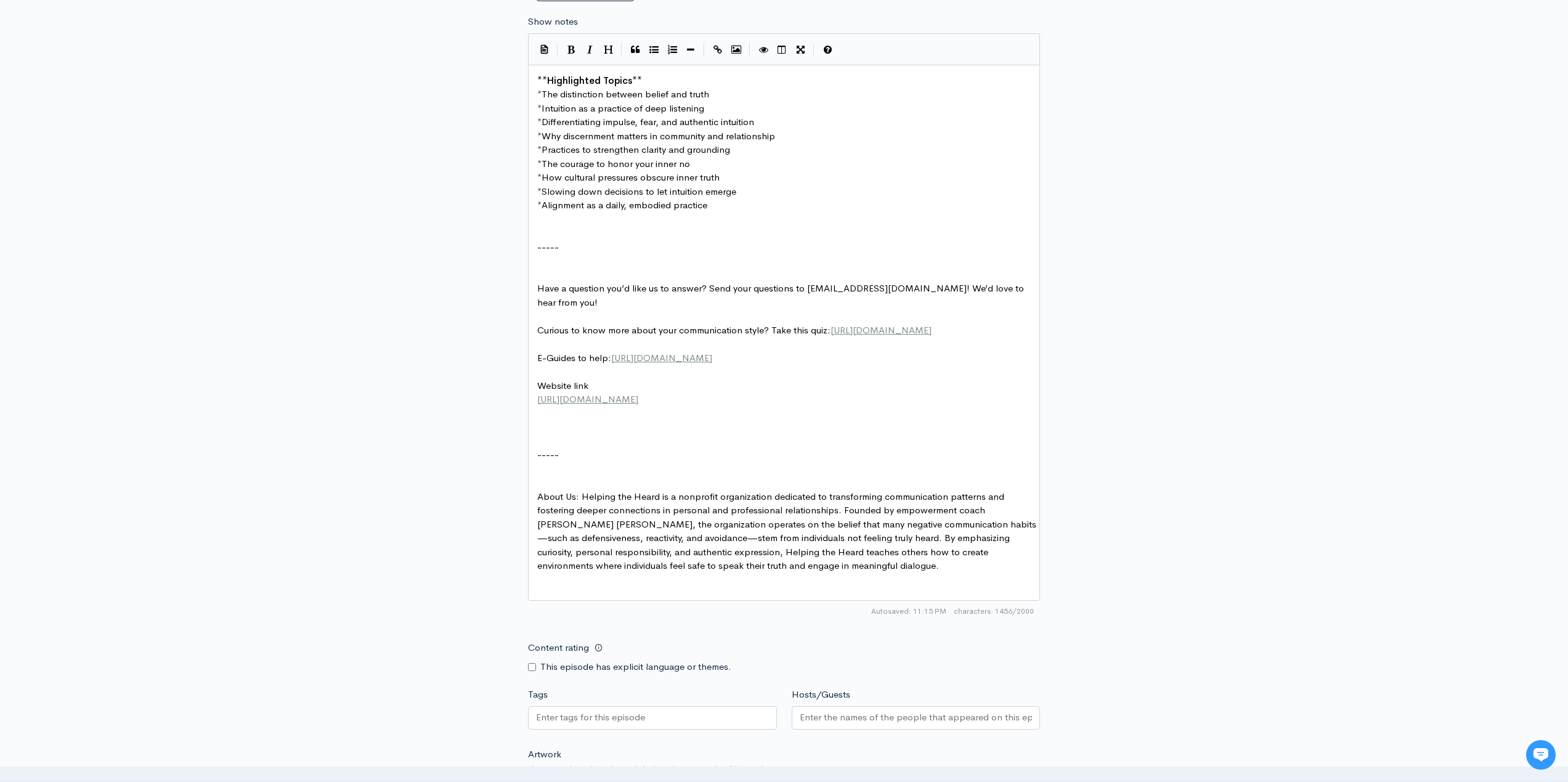
scroll to position [732, 0]
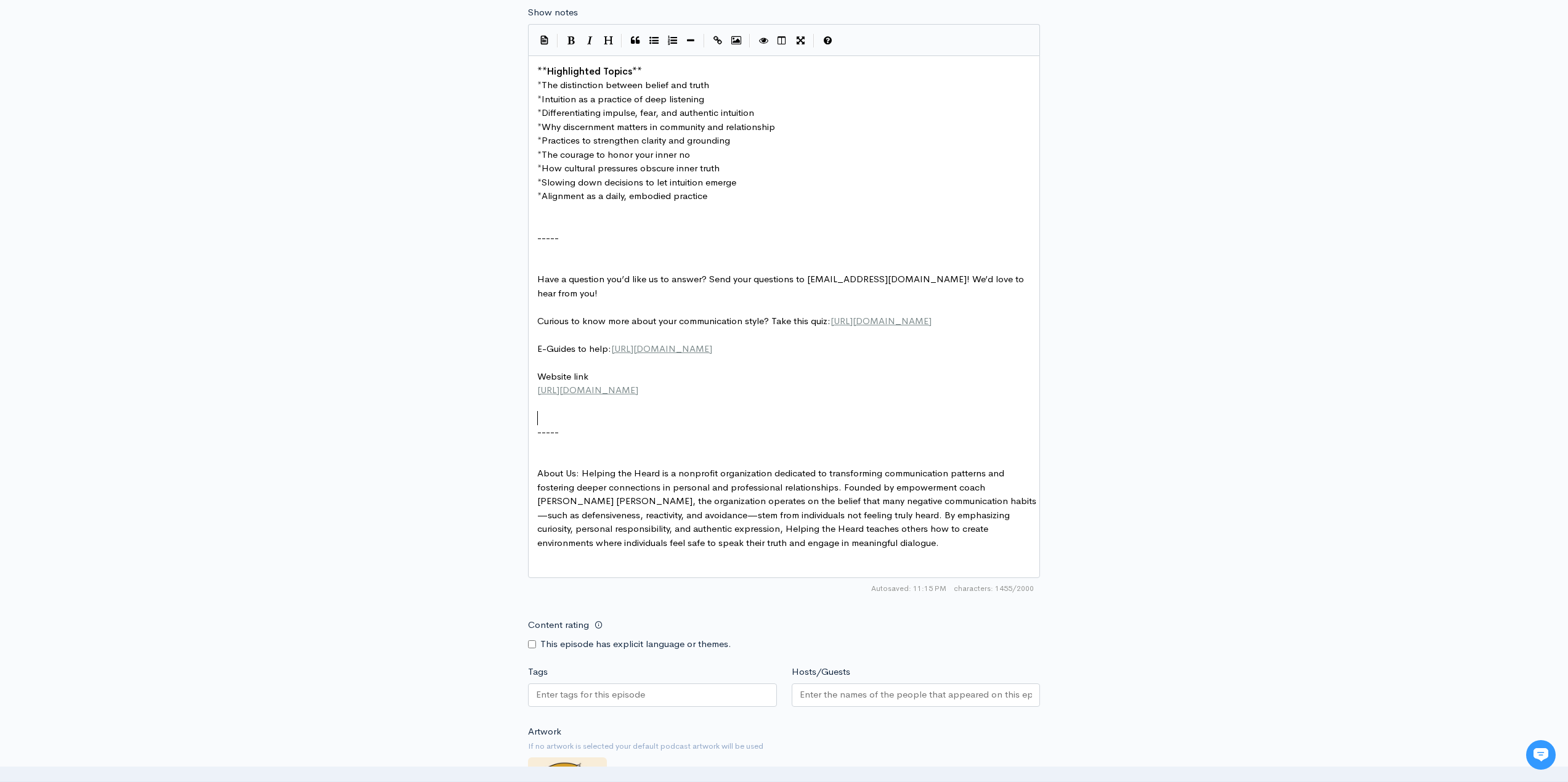
click at [554, 453] on pre "​" at bounding box center [789, 445] width 507 height 14
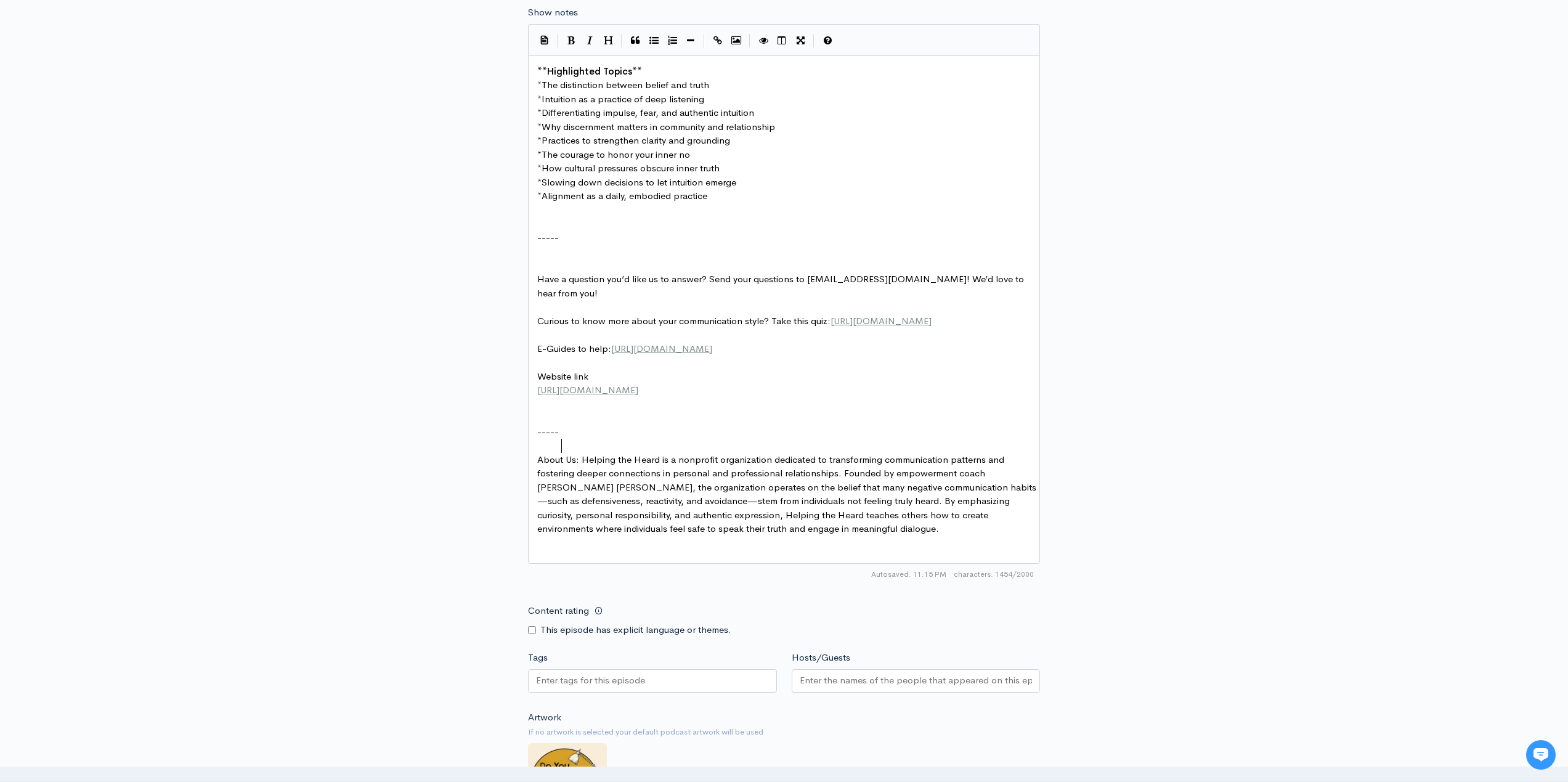
click at [553, 426] on pre "​" at bounding box center [789, 418] width 507 height 14
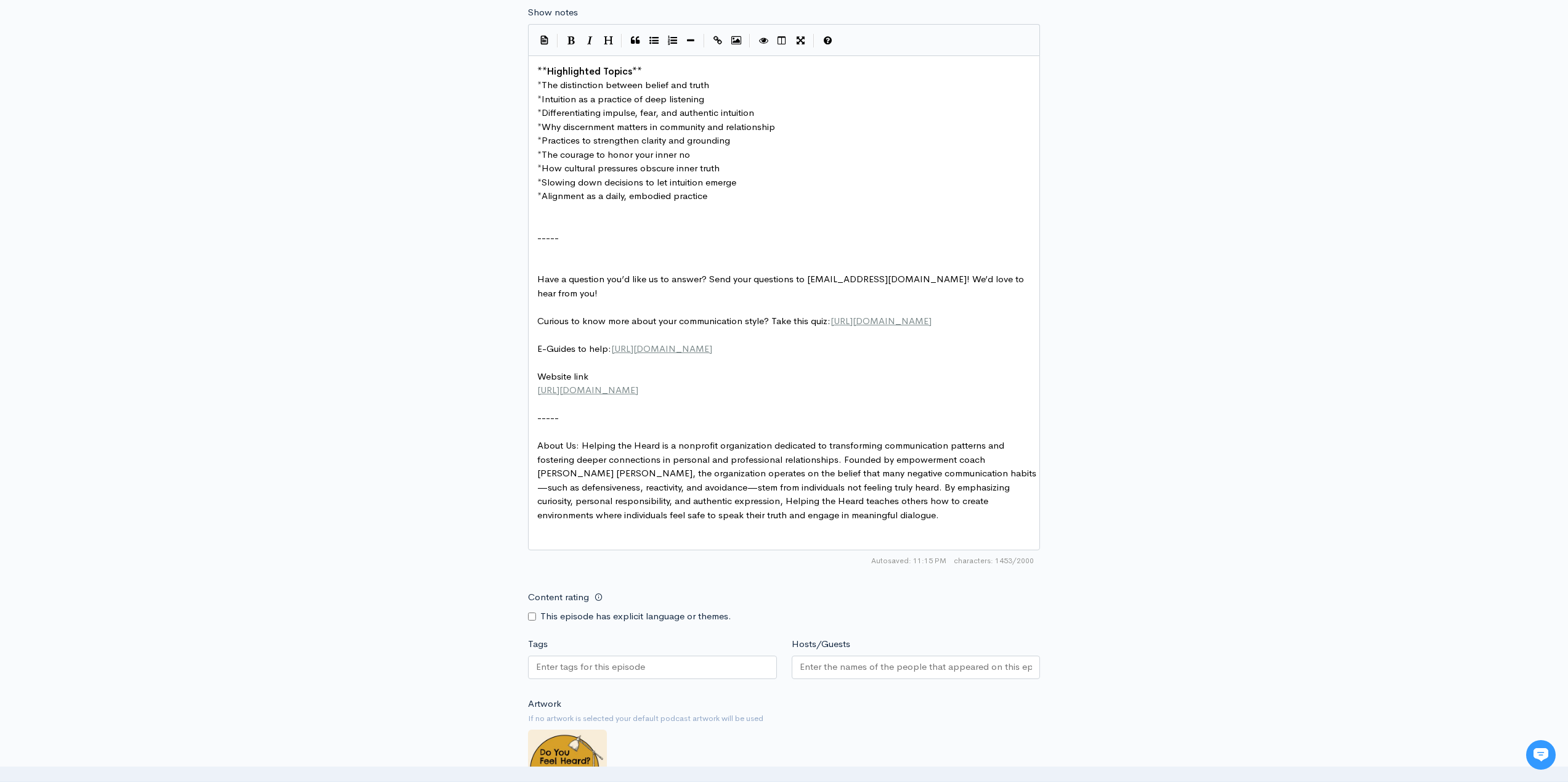
click at [547, 439] on pre "​" at bounding box center [789, 432] width 507 height 14
click at [545, 256] on pre "​" at bounding box center [789, 252] width 507 height 14
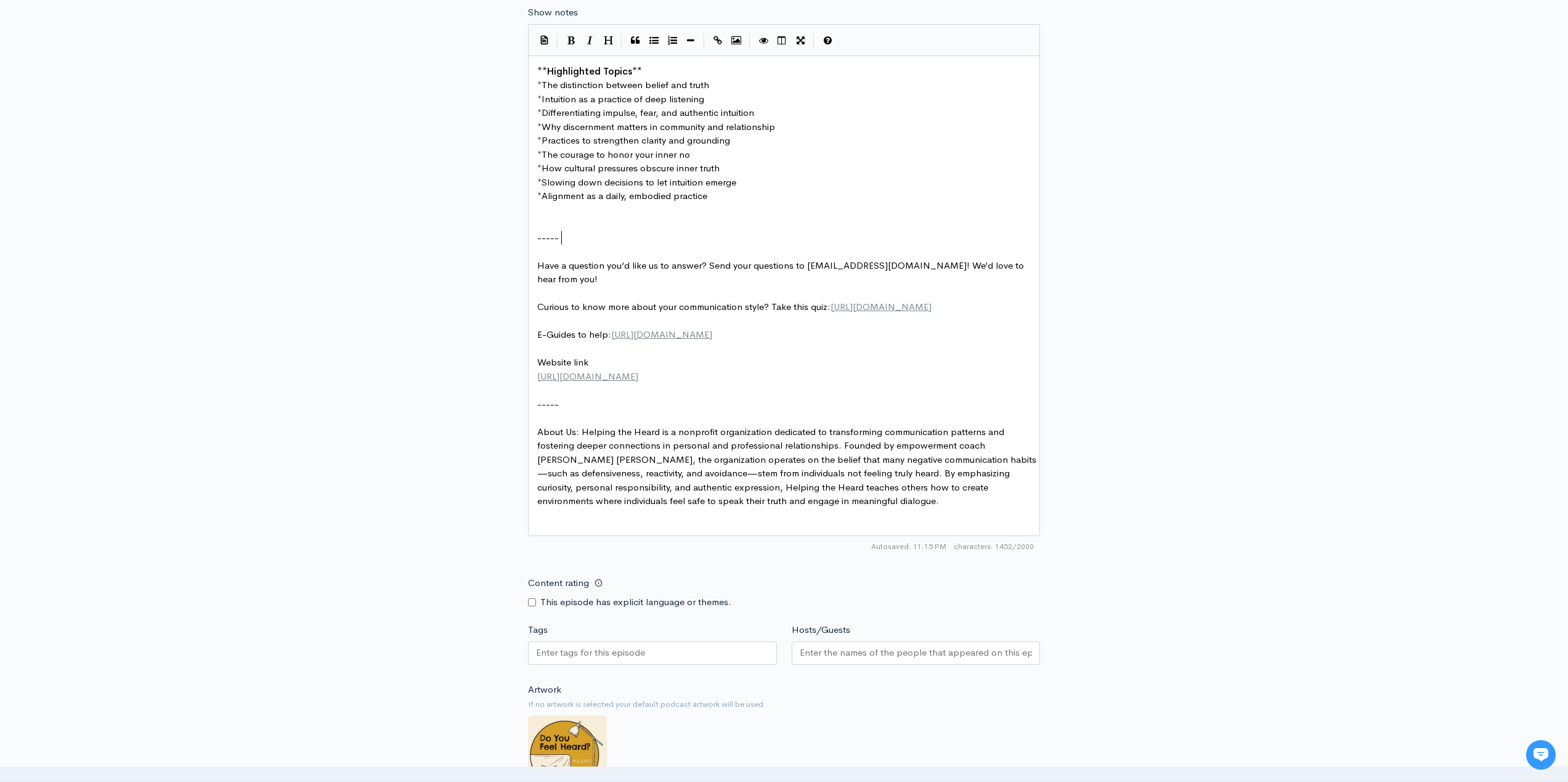
click at [545, 251] on pre "​" at bounding box center [789, 252] width 507 height 14
click at [544, 220] on pre "​" at bounding box center [789, 223] width 507 height 14
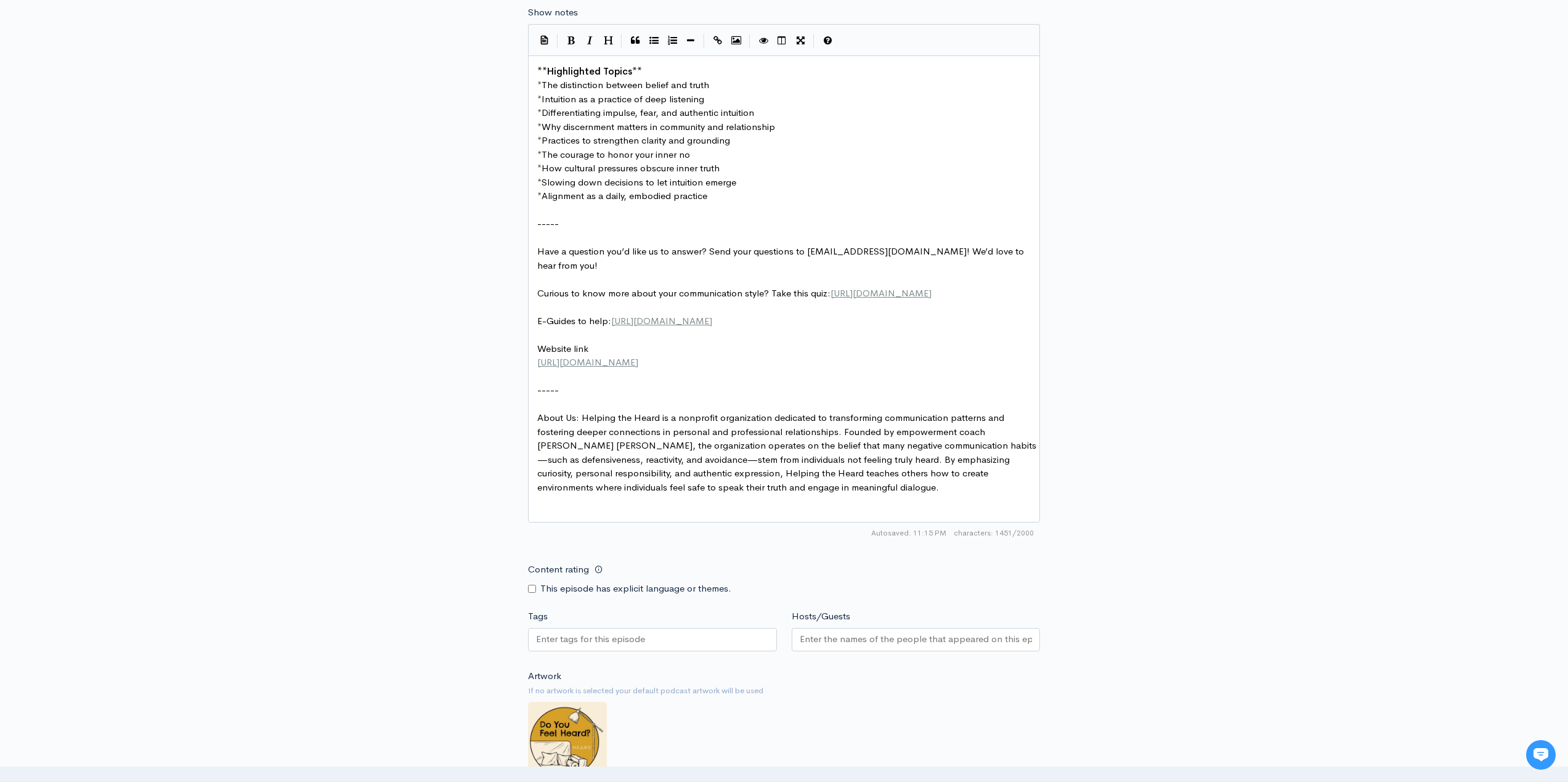
click at [563, 258] on pre "Have a question you’d like us to answer? Send your questions to [EMAIL_ADDRESS]…" at bounding box center [789, 258] width 507 height 27
click at [533, 593] on input "Content rating" at bounding box center [532, 589] width 8 height 8
checkbox input "true"
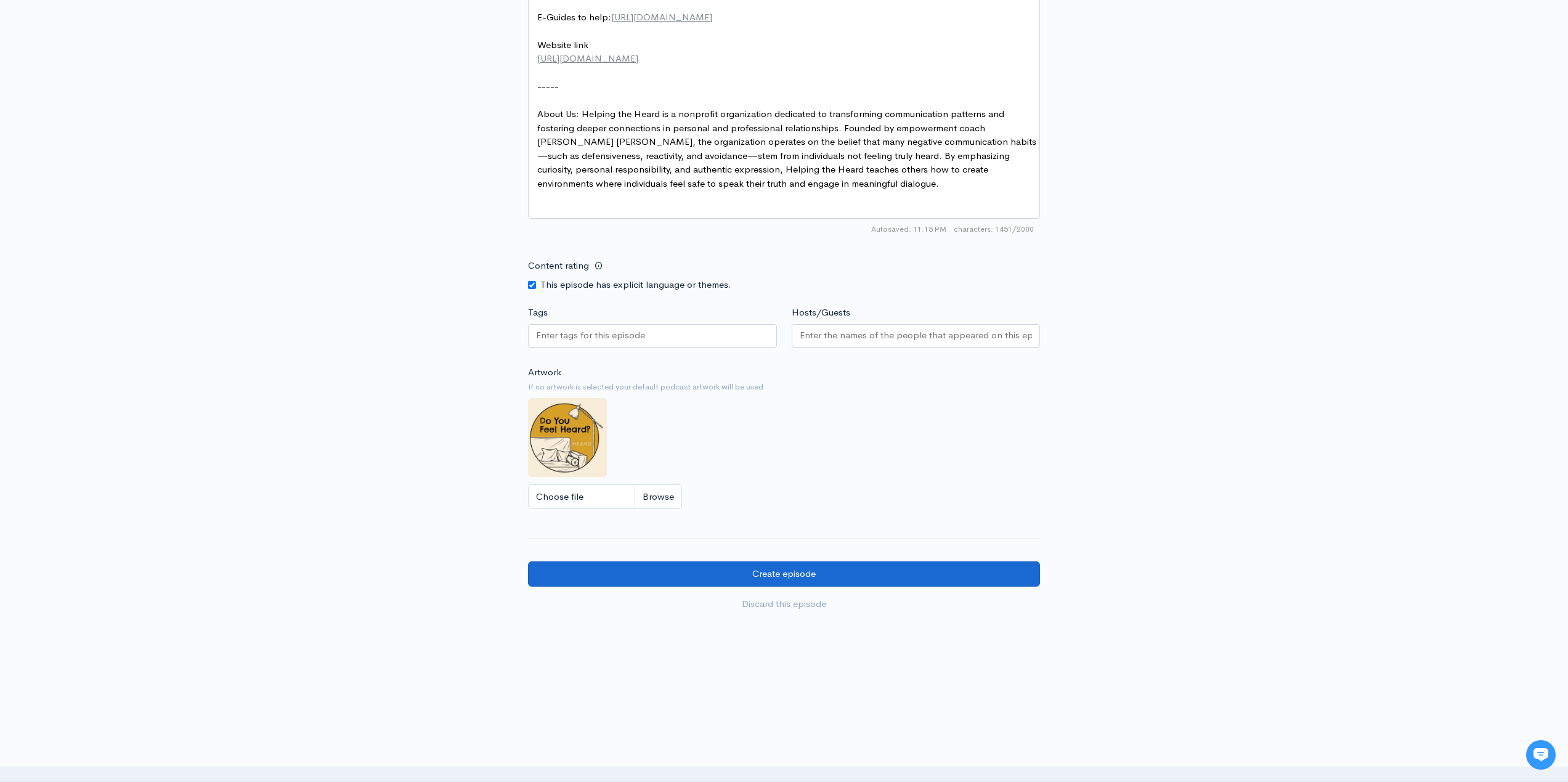
scroll to position [1038, 0]
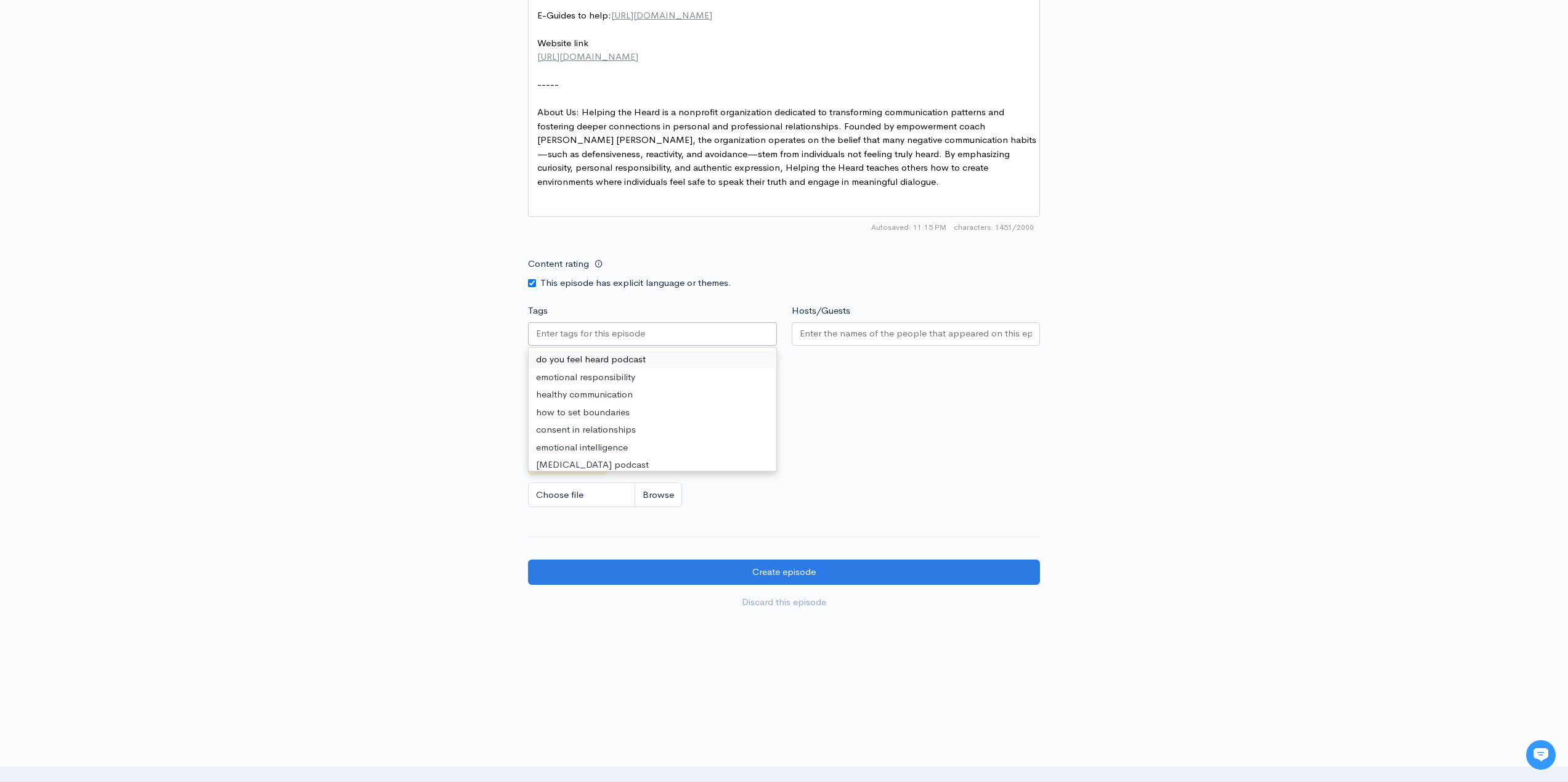
click at [669, 344] on div at bounding box center [653, 334] width 249 height 24
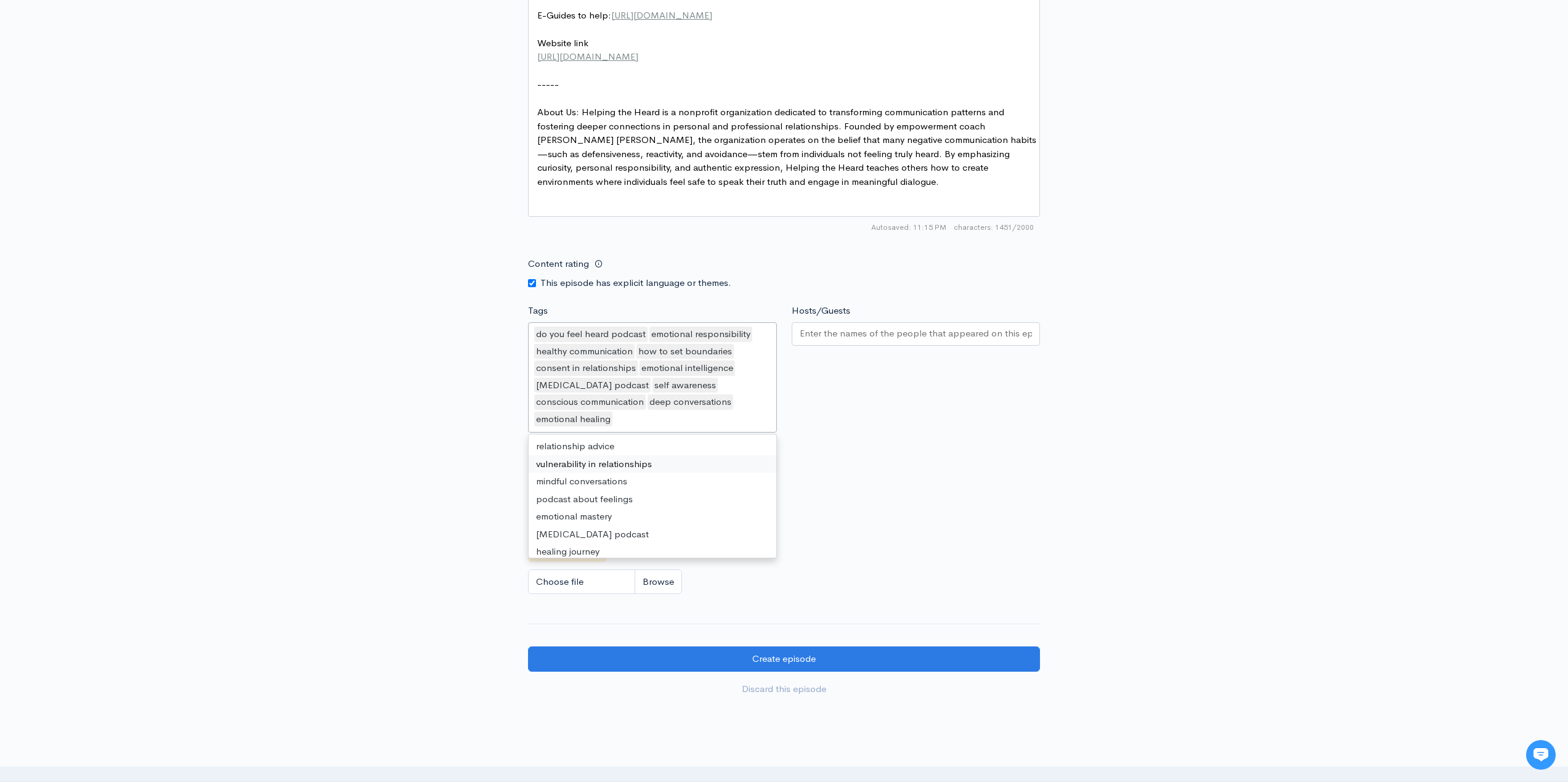
paste input "discernment"
type input "discernment"
paste input "intuition"
type input "intuition"
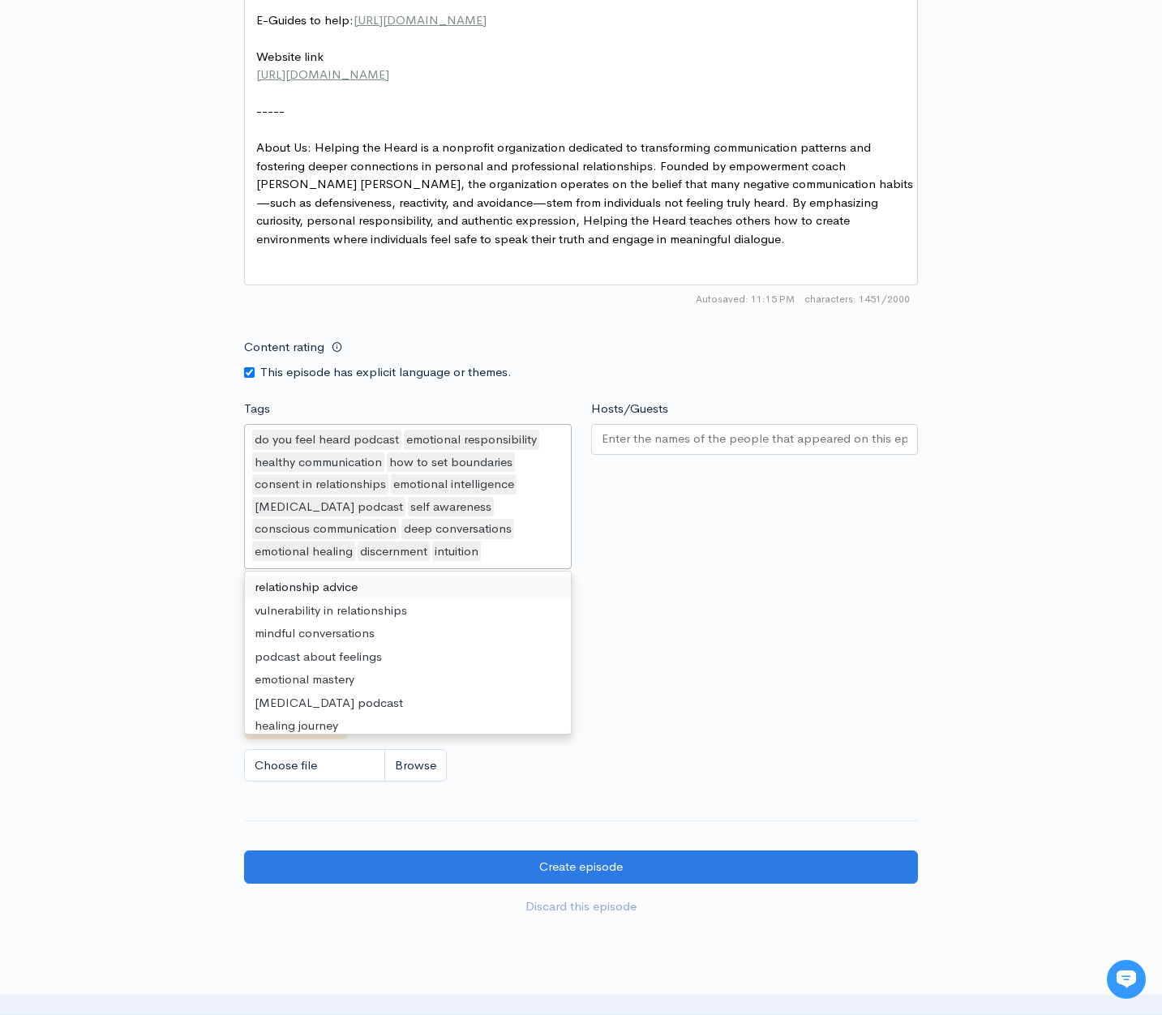
paste input "truth practice"
type input "truth practice"
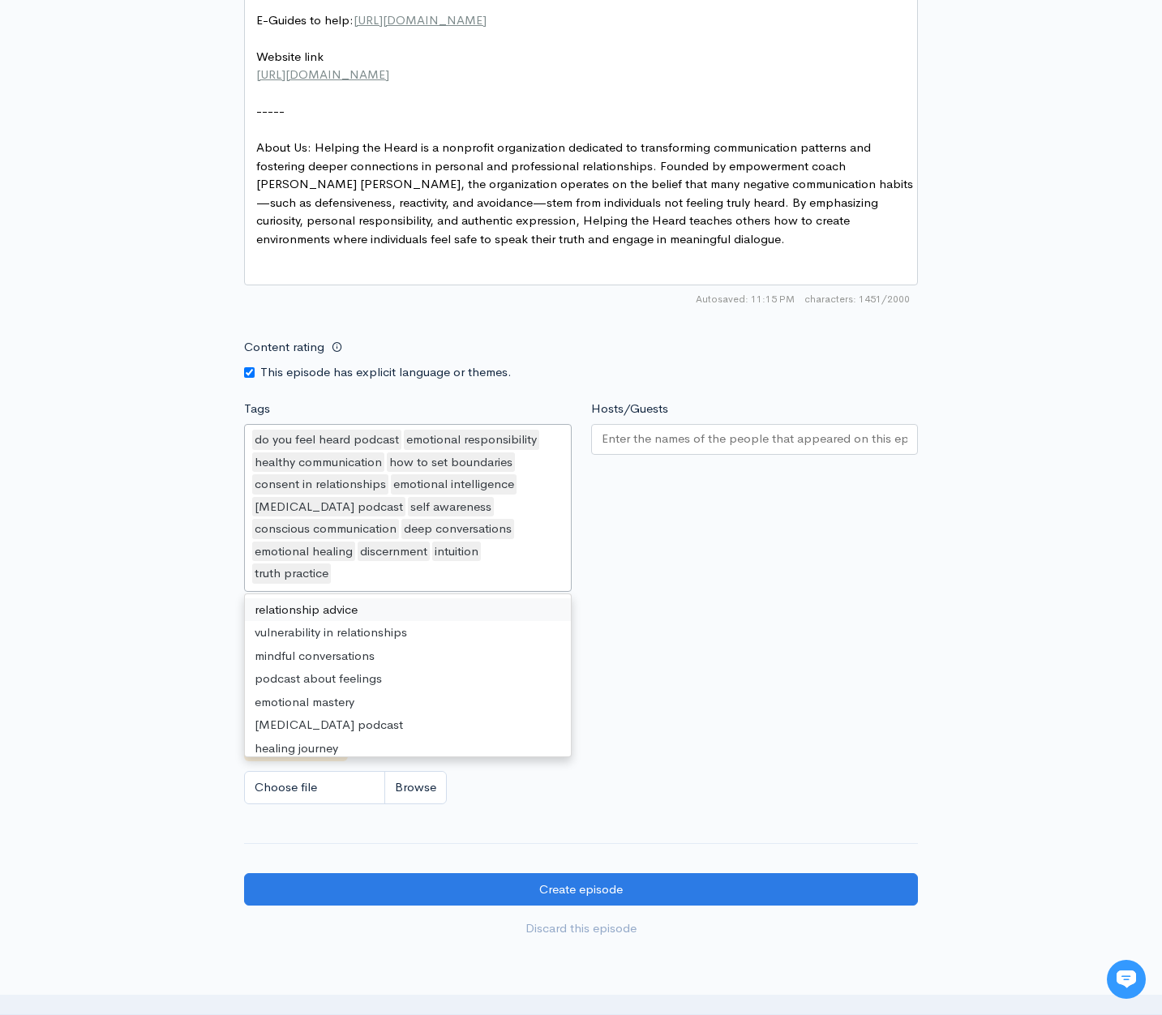
paste input "belief vs truth"
type input "belief vs truth"
paste input "inner compass"
type input "inner compass"
paste input "authentic living"
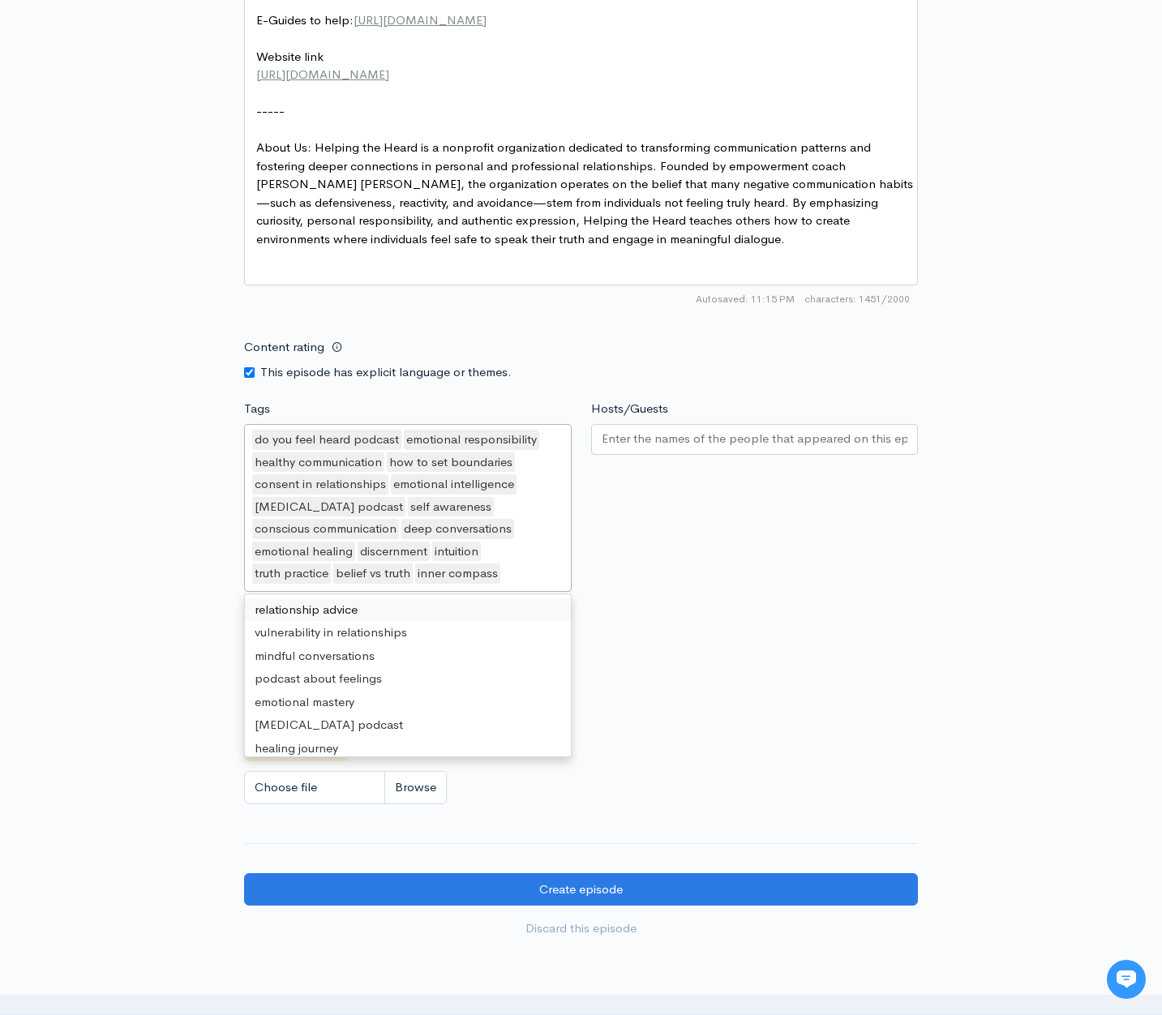
type input "authentic living"
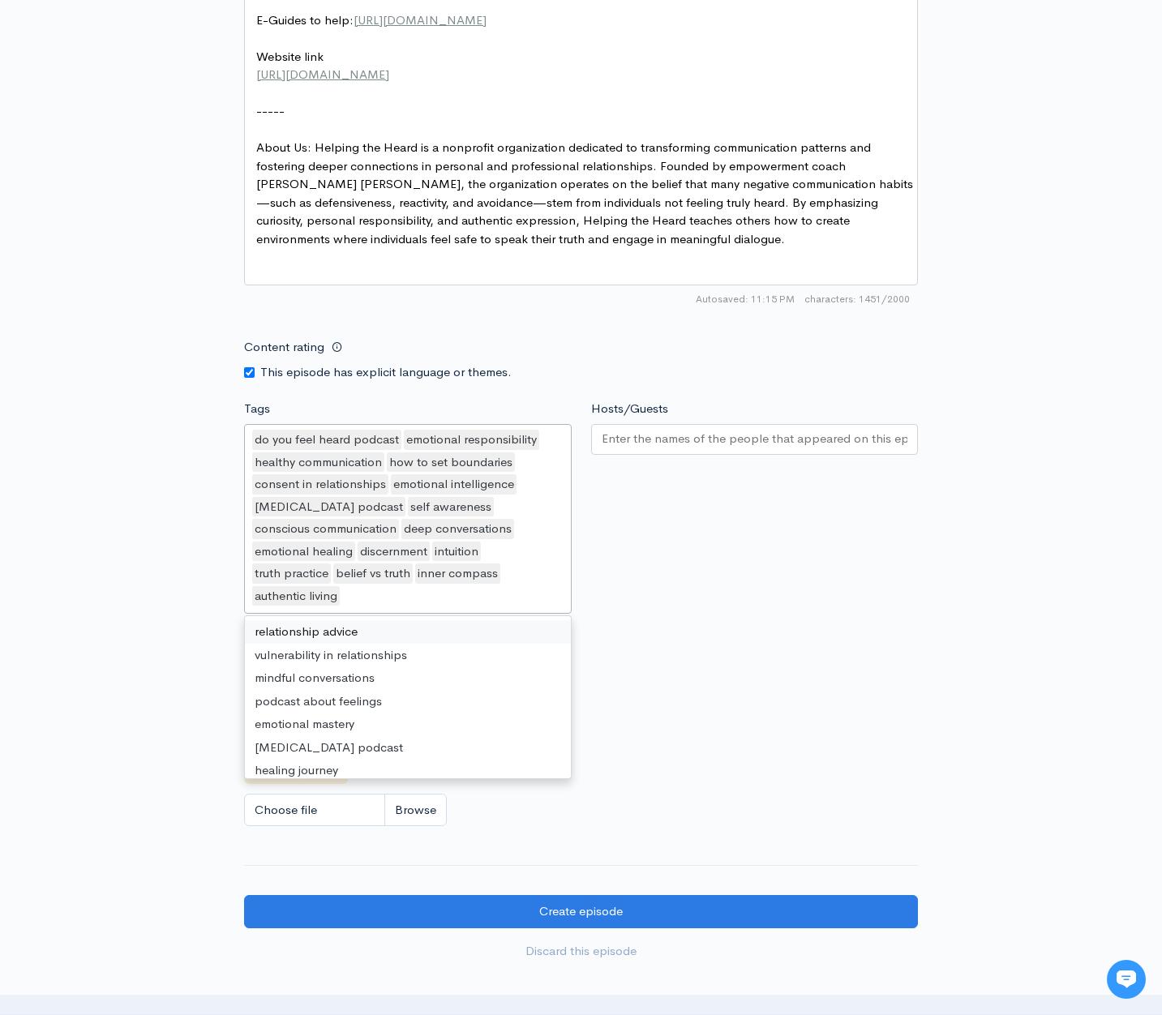
paste input "mindfulness"
type input "mindfulness"
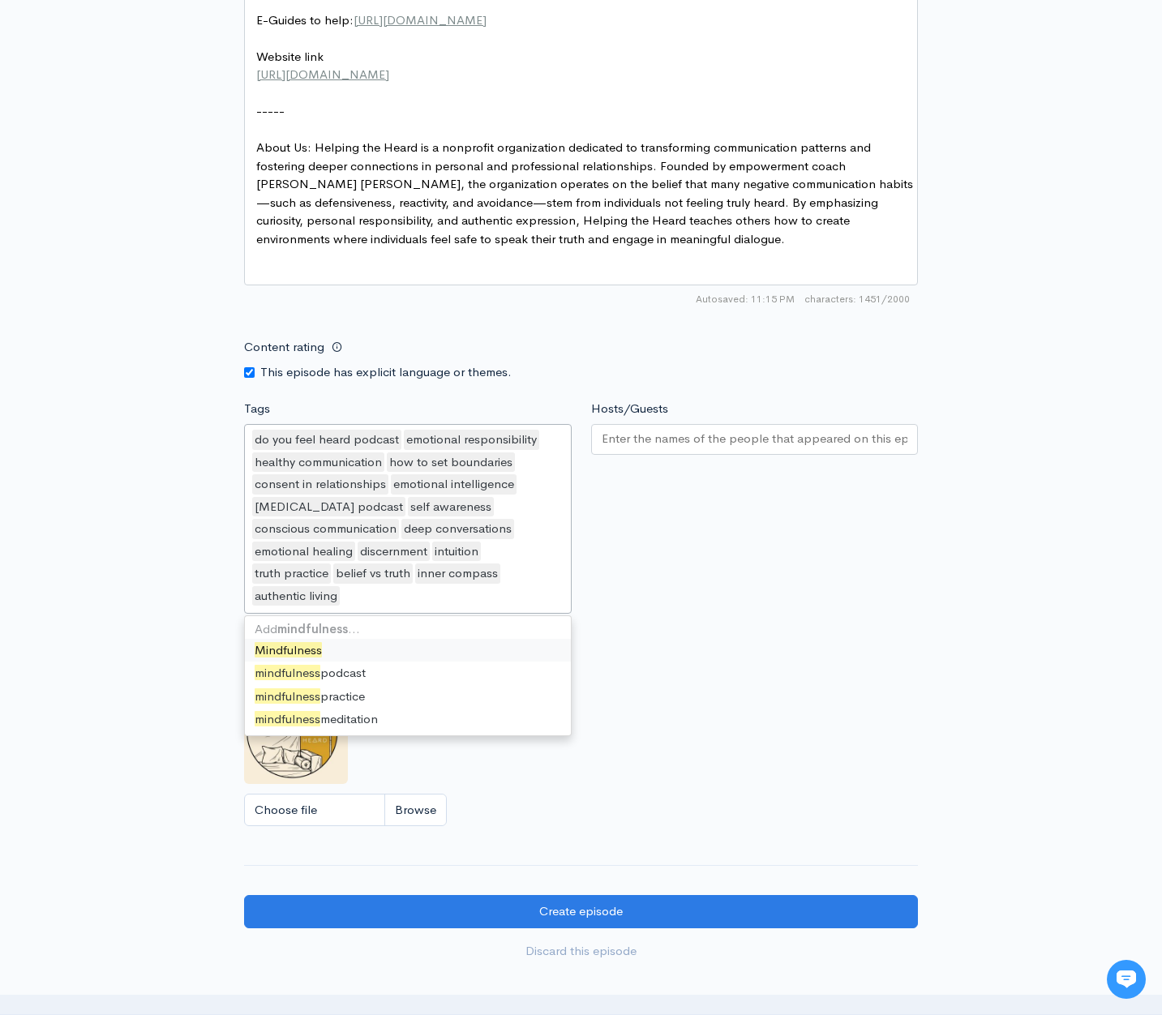
scroll to position [3895, 0]
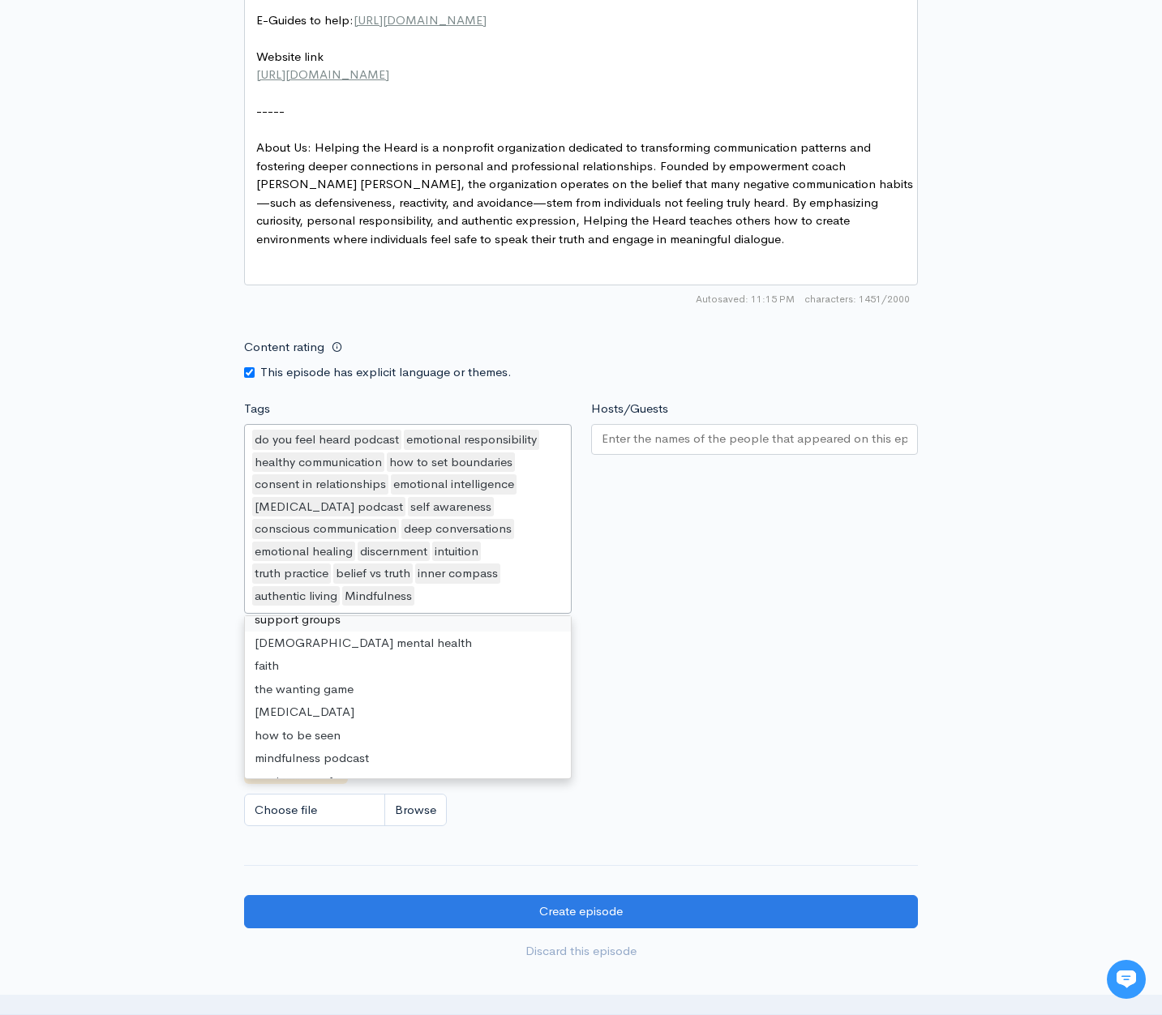
paste input "mindfulness"
type input "mindfulness"
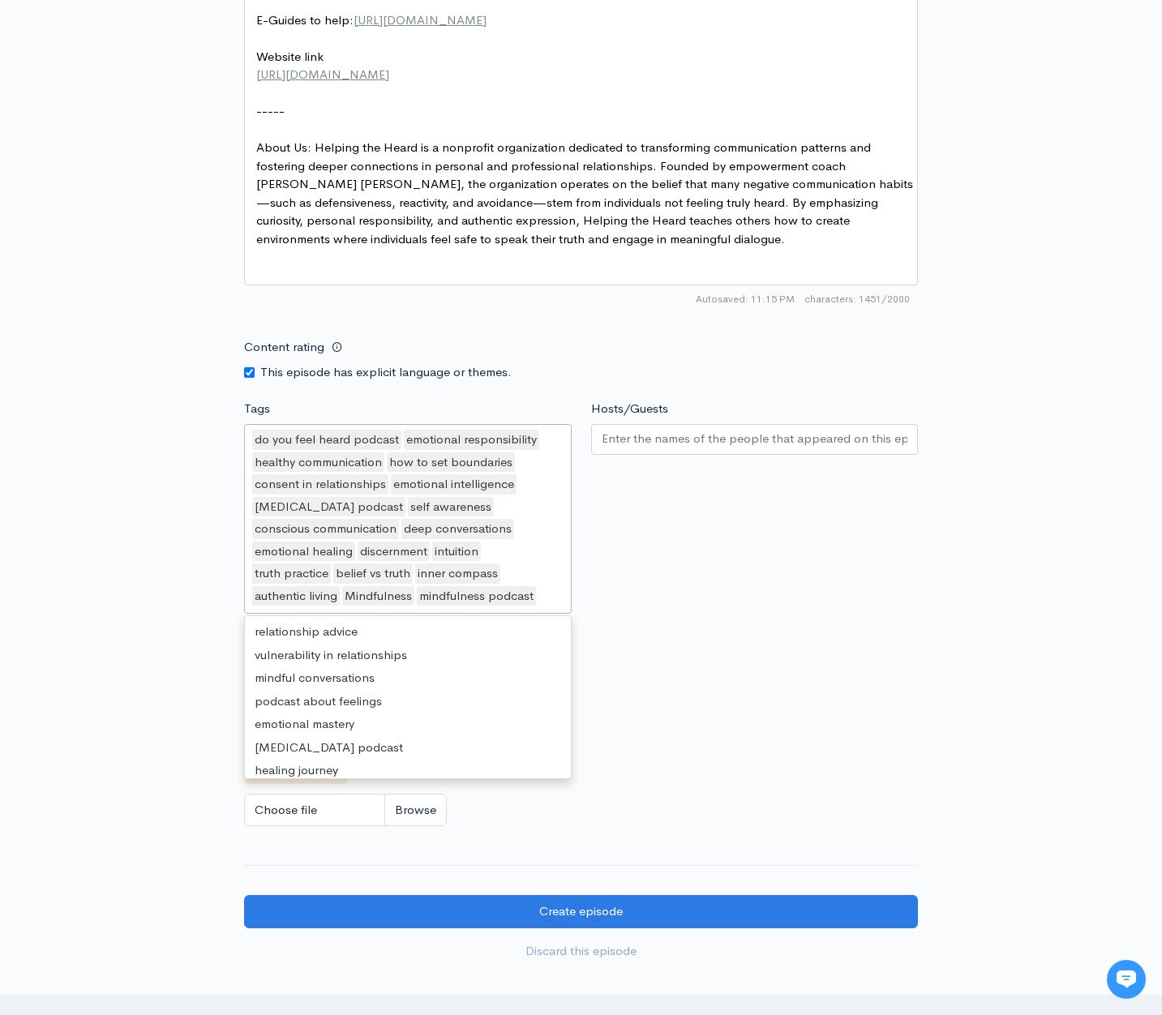
scroll to position [2416, 0]
paste input "mindfulness"
type input "mindfulness"
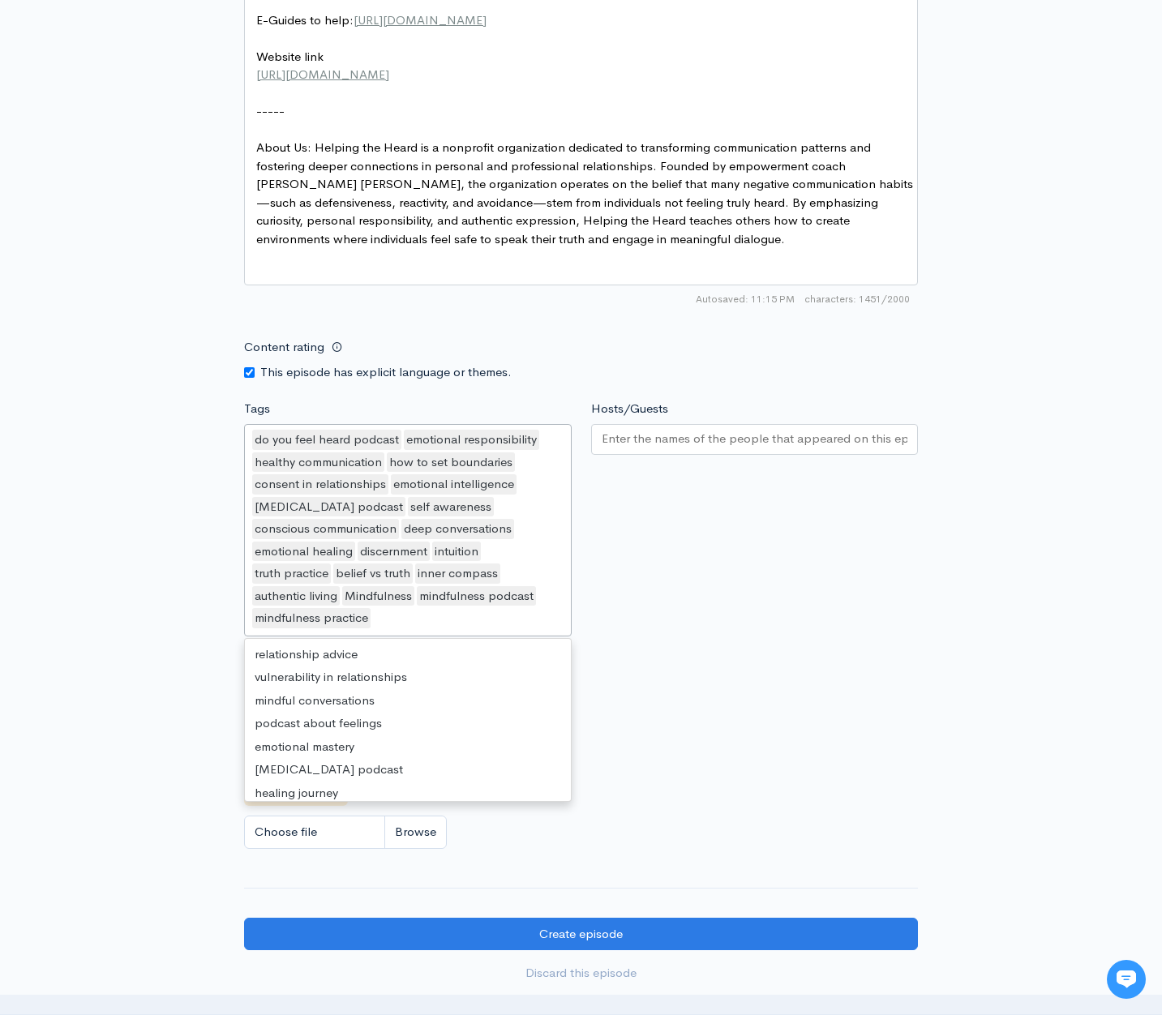
scroll to position [3248, 0]
paste input "mindfulness"
type input "mindfulness"
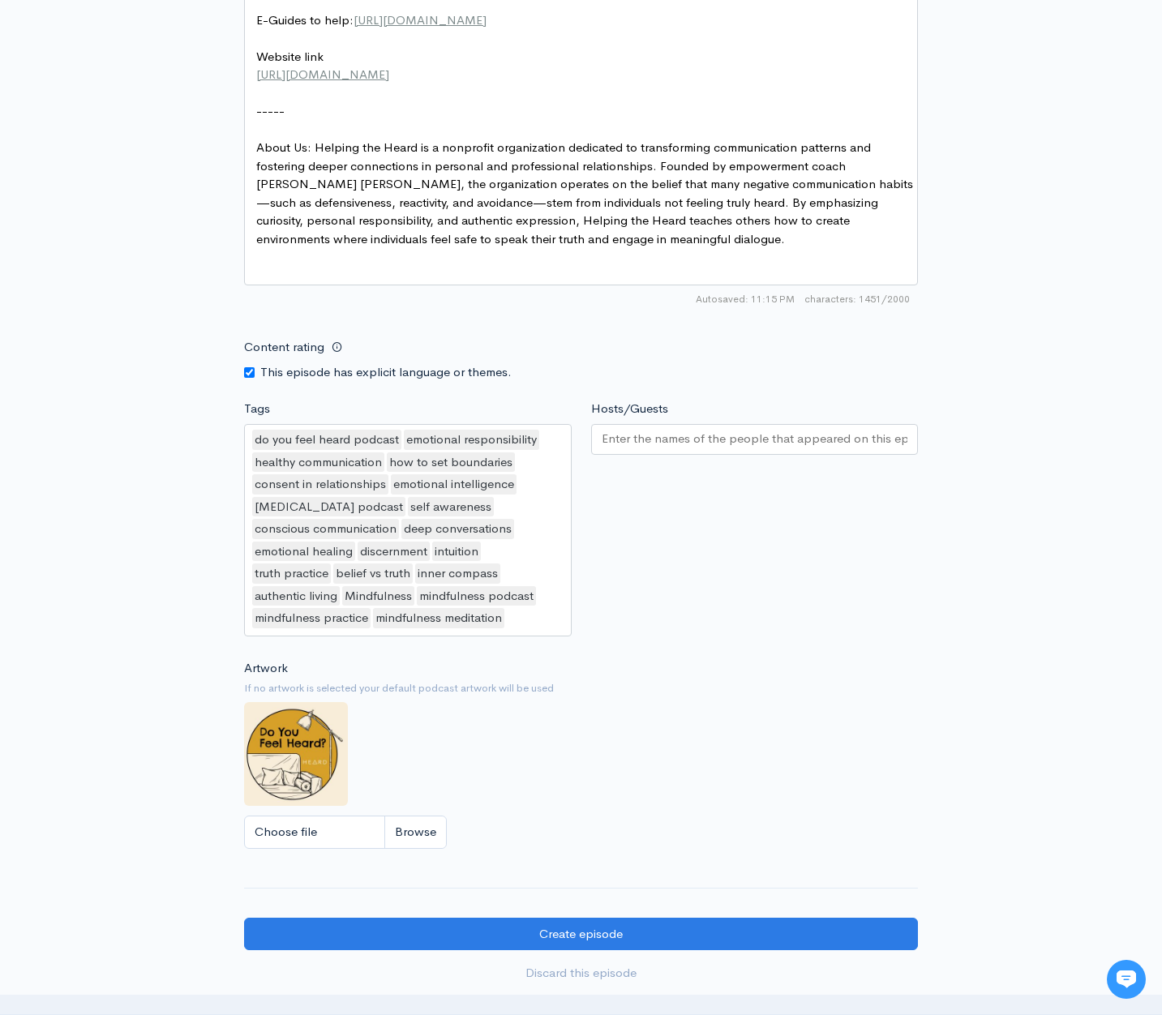
click at [751, 629] on div "Hosts/Guests" at bounding box center [754, 521] width 347 height 242
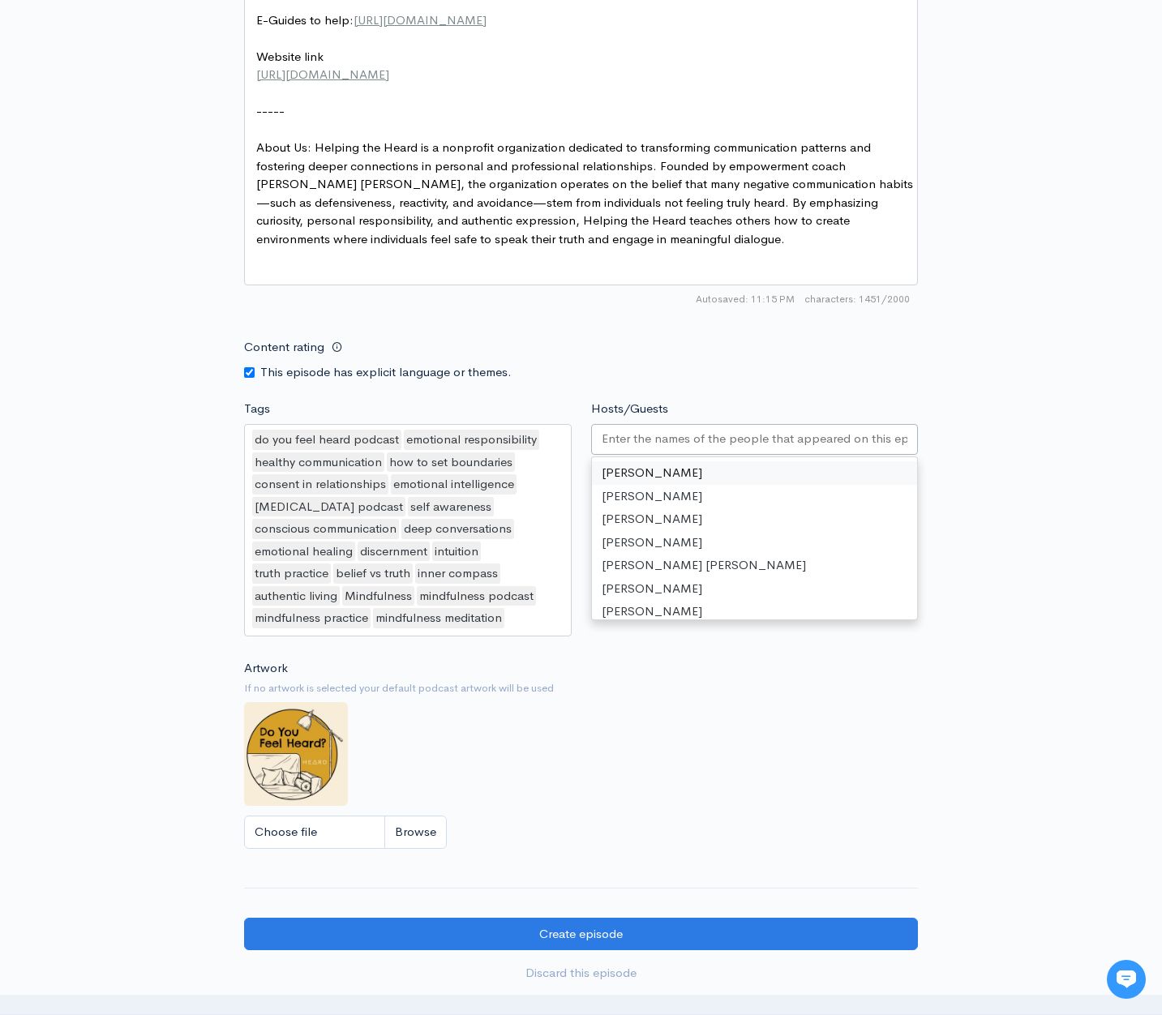
click at [723, 448] on input "Hosts/Guests" at bounding box center [755, 439] width 307 height 19
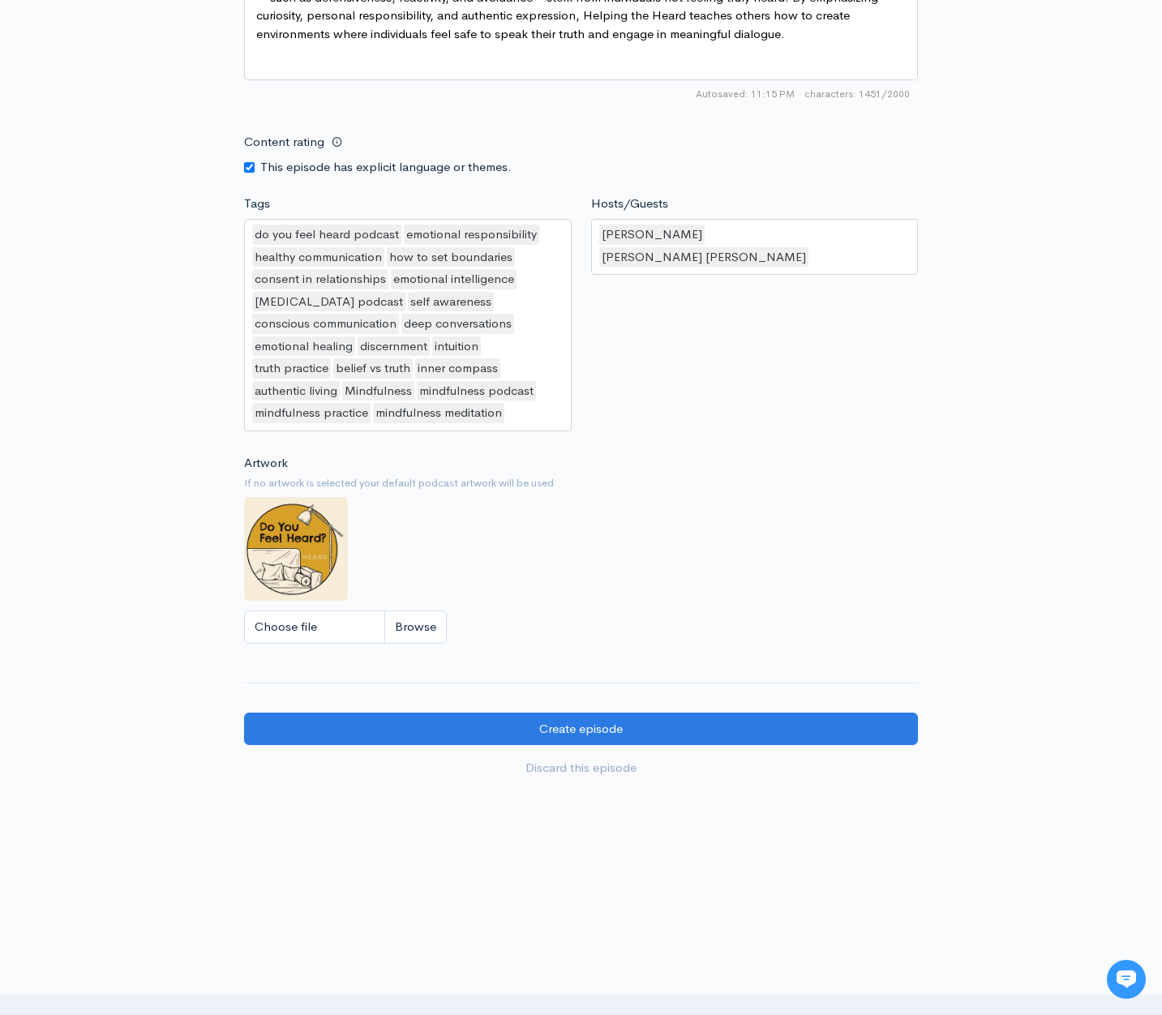
scroll to position [1583, 0]
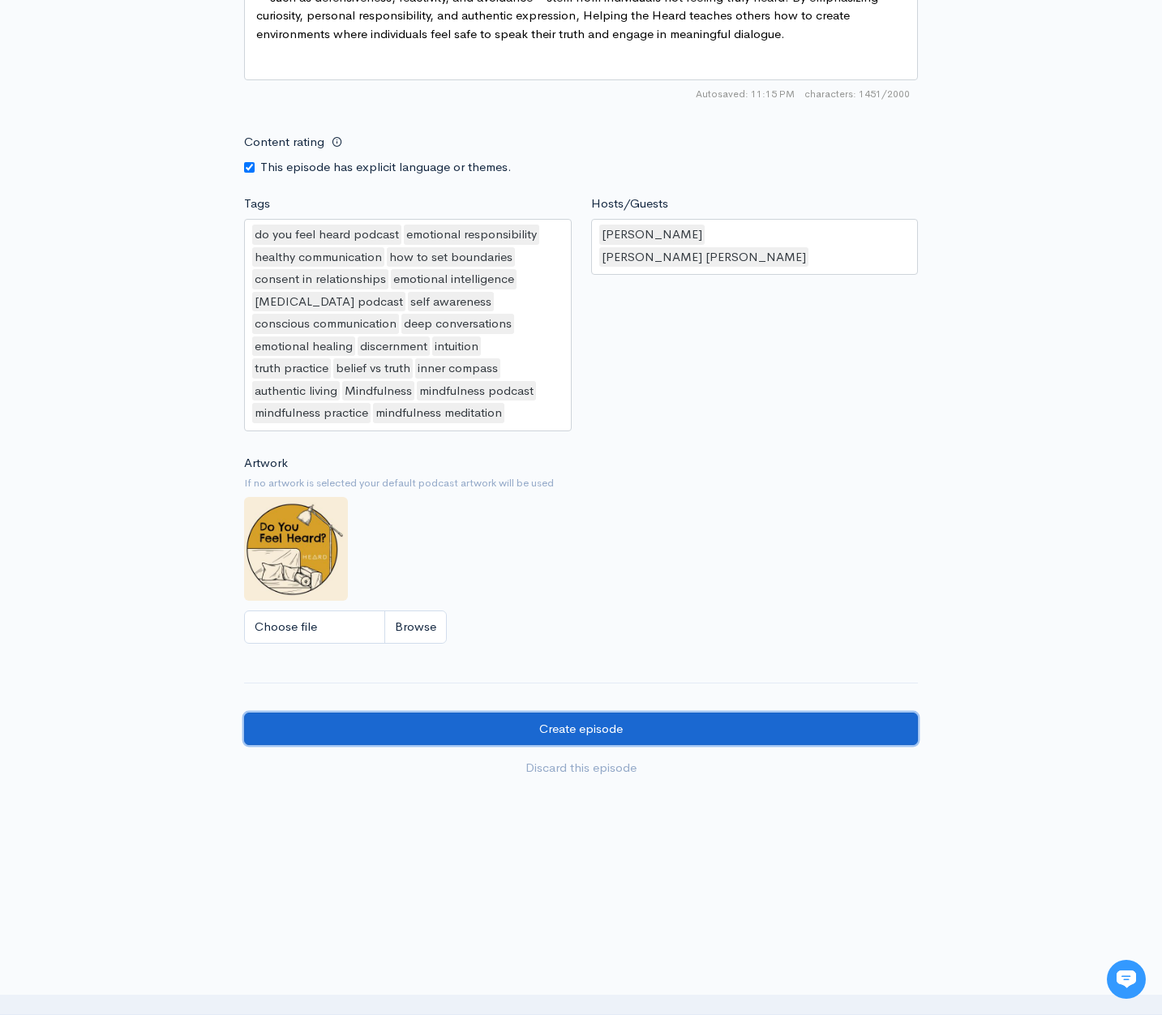
click at [672, 722] on input "Create episode" at bounding box center [581, 729] width 674 height 33
